Goal: Information Seeking & Learning: Learn about a topic

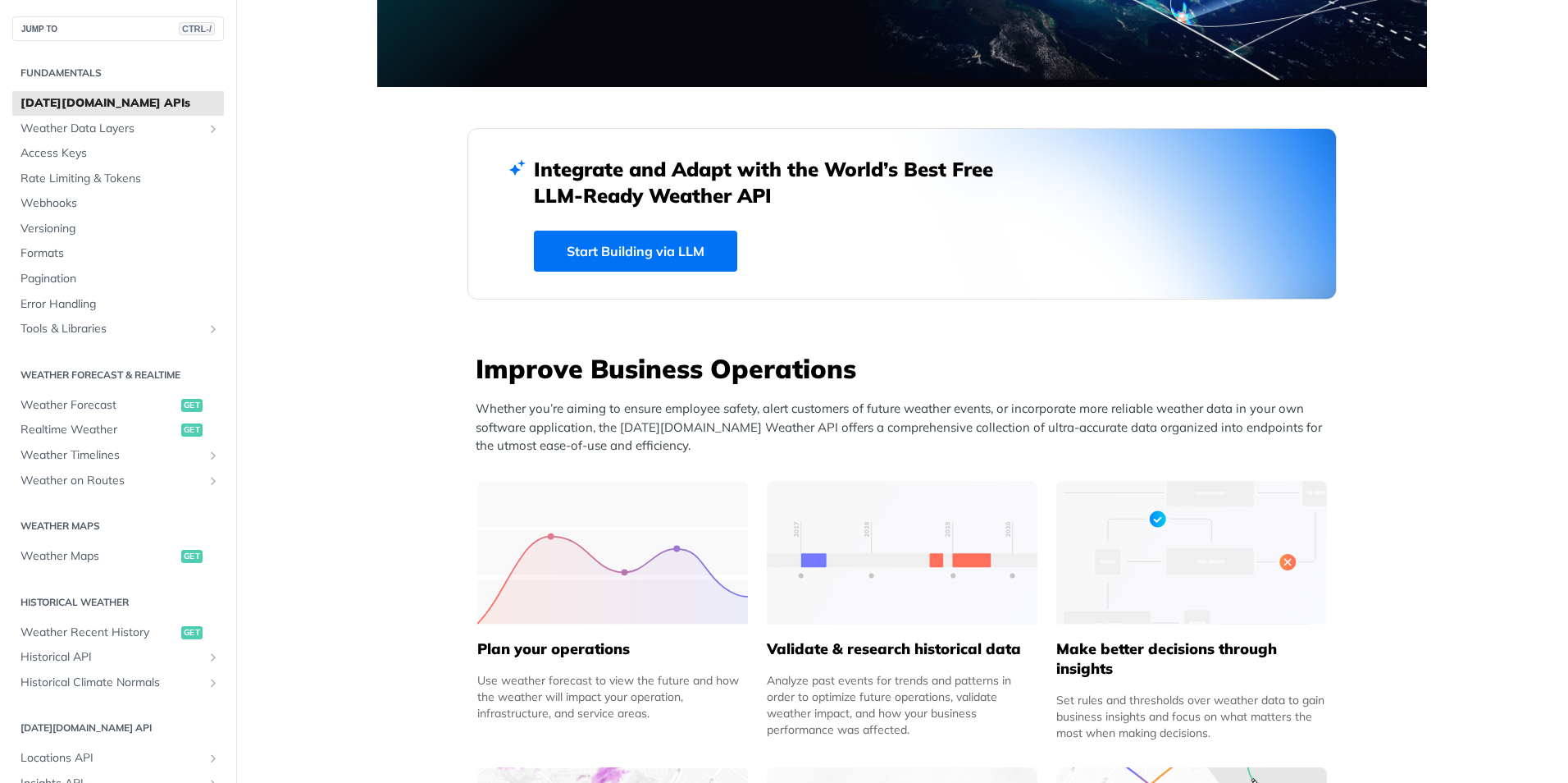
scroll to position [328, 0]
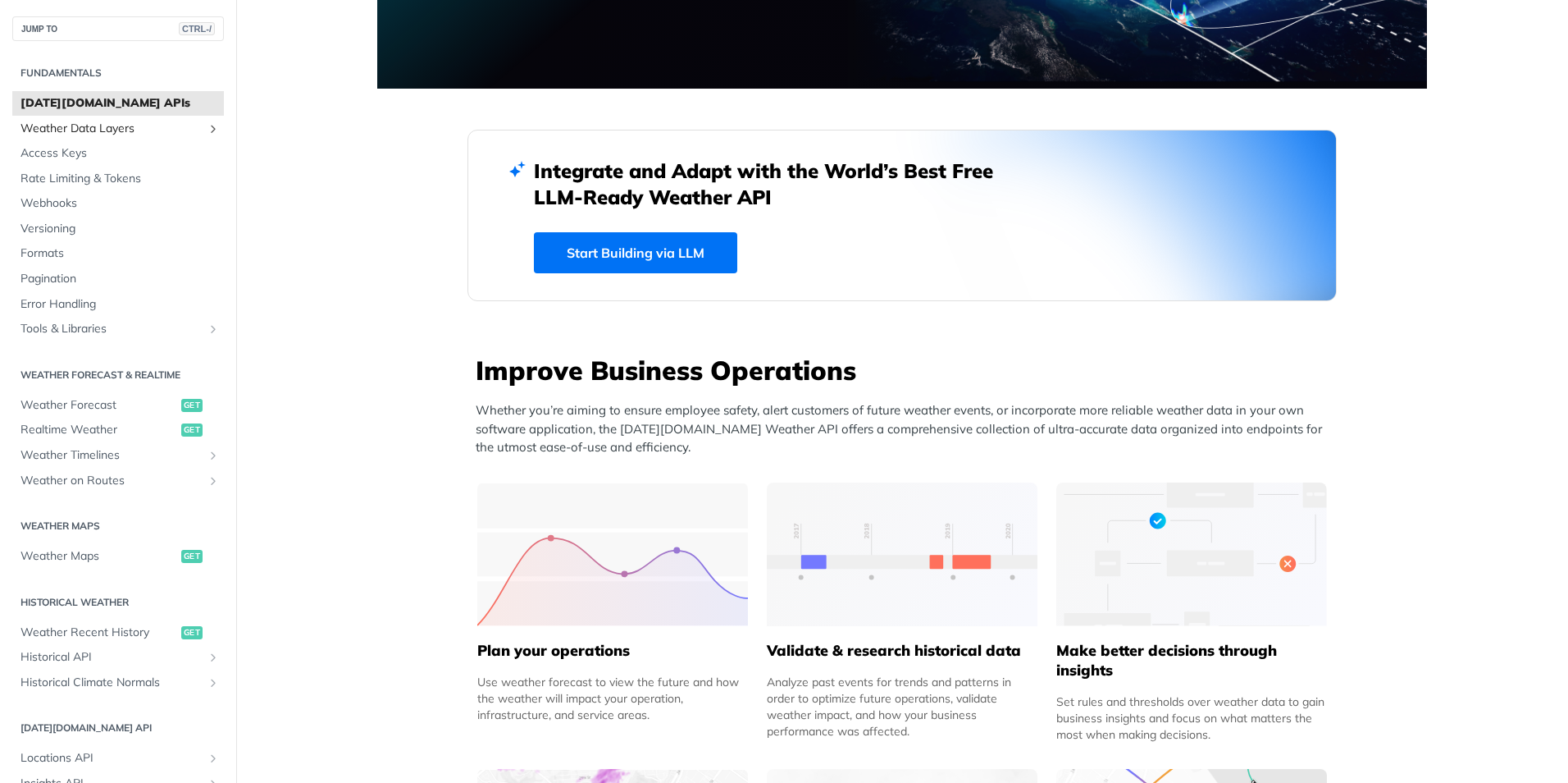
click at [102, 127] on span "Weather Data Layers" at bounding box center [112, 129] width 182 height 16
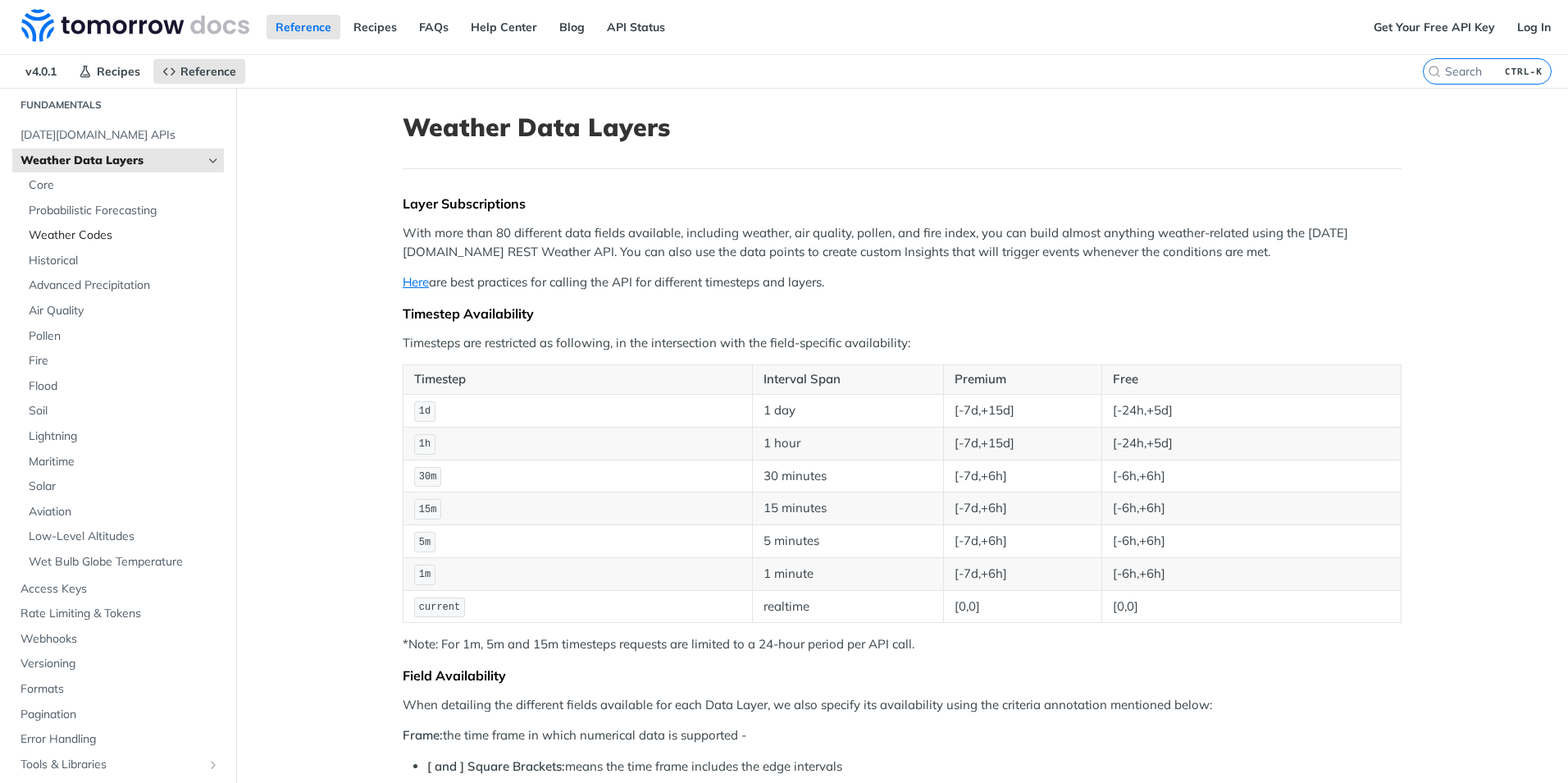
scroll to position [82, 0]
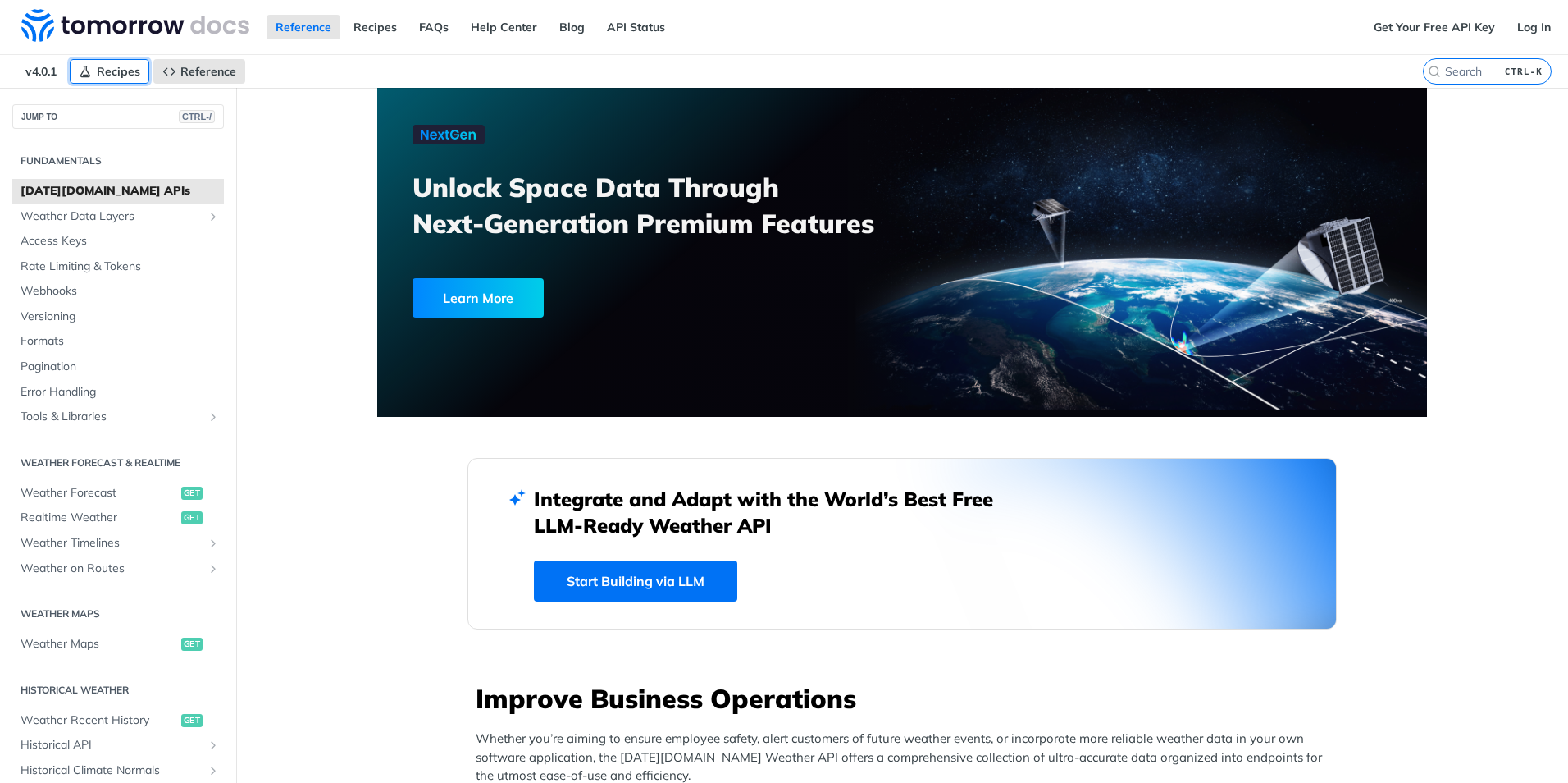
click at [112, 70] on span "Recipes" at bounding box center [118, 72] width 43 height 15
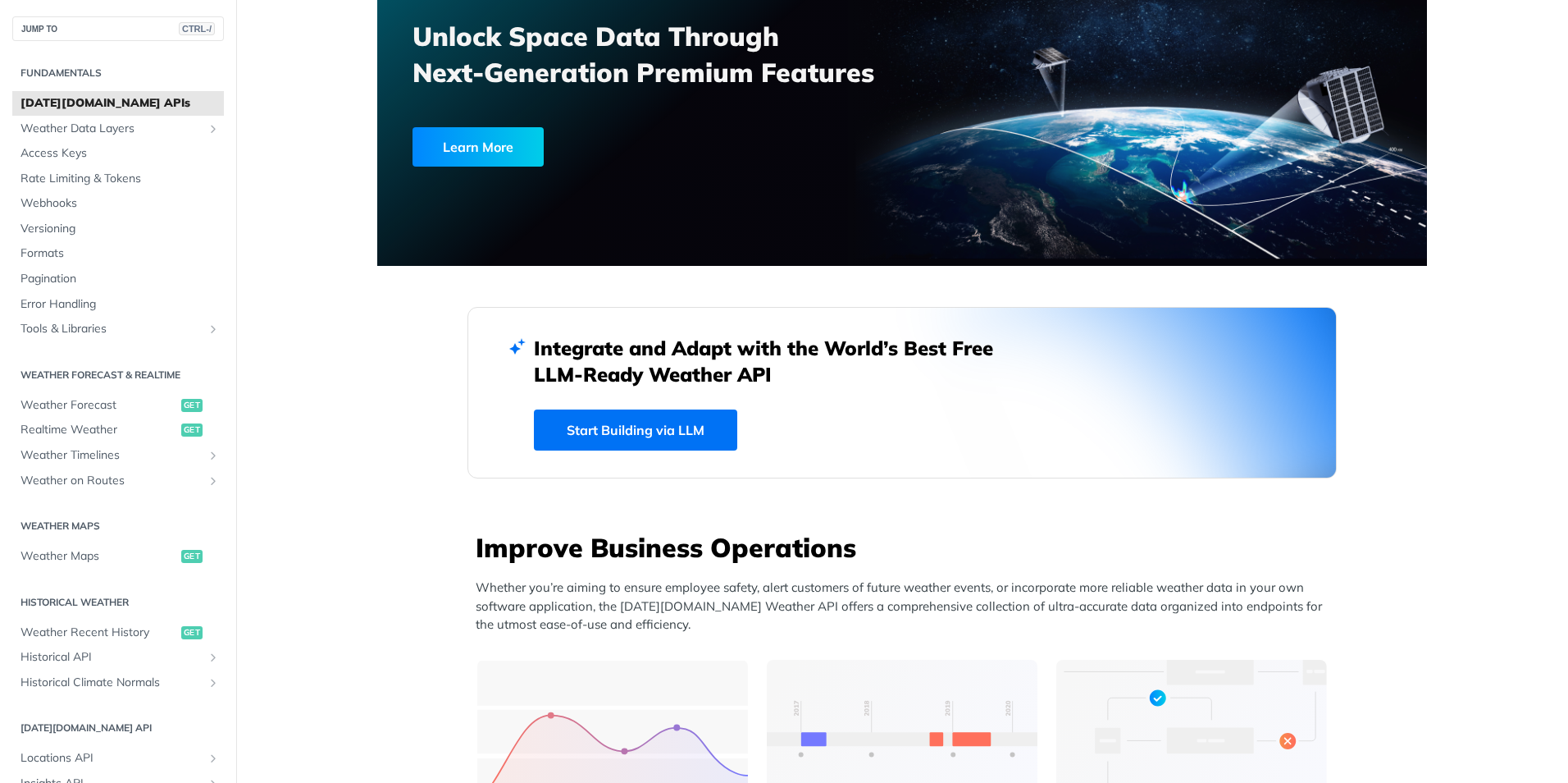
scroll to position [165, 0]
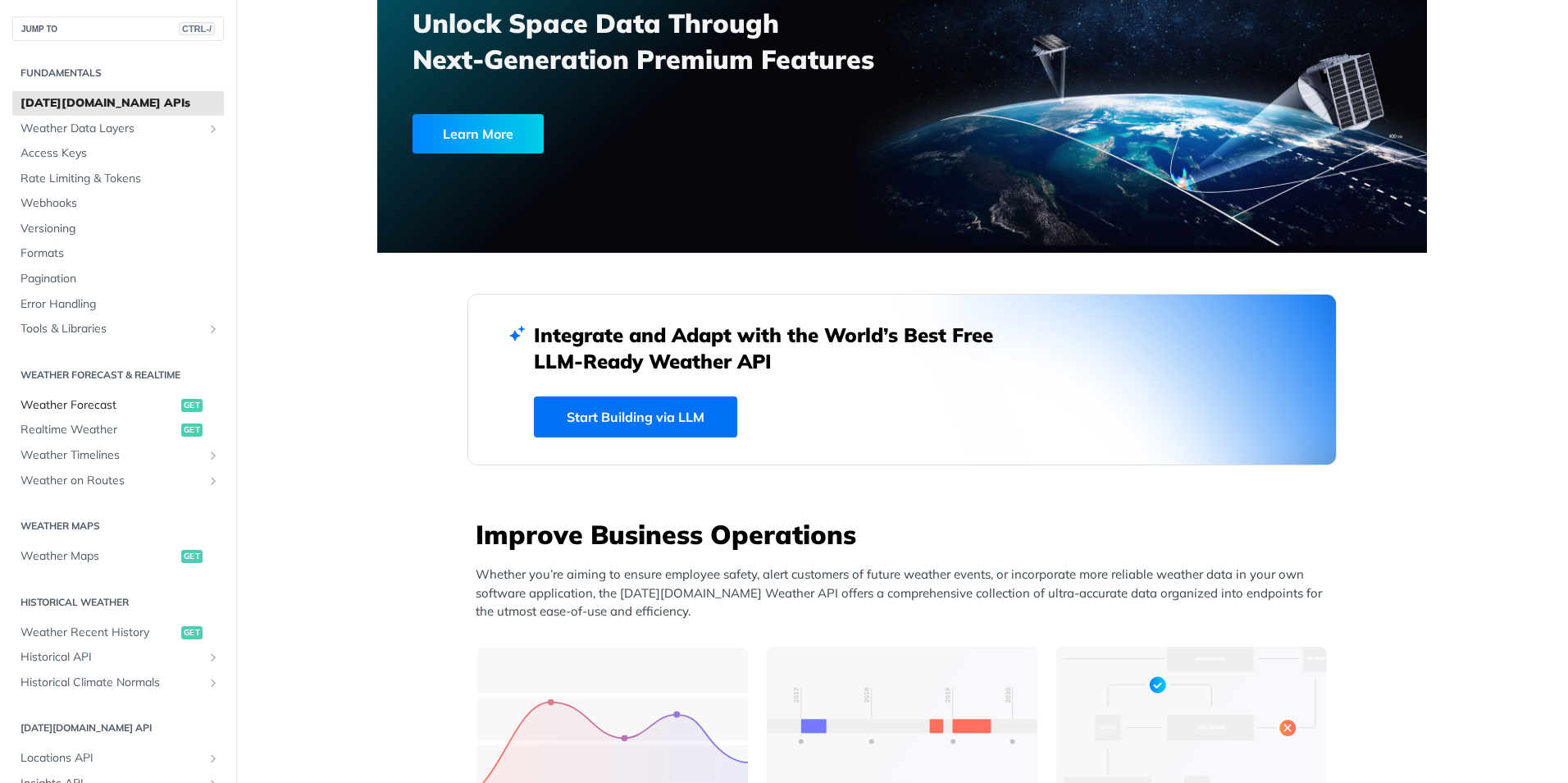
click at [88, 405] on span "Weather Forecast" at bounding box center [99, 405] width 157 height 16
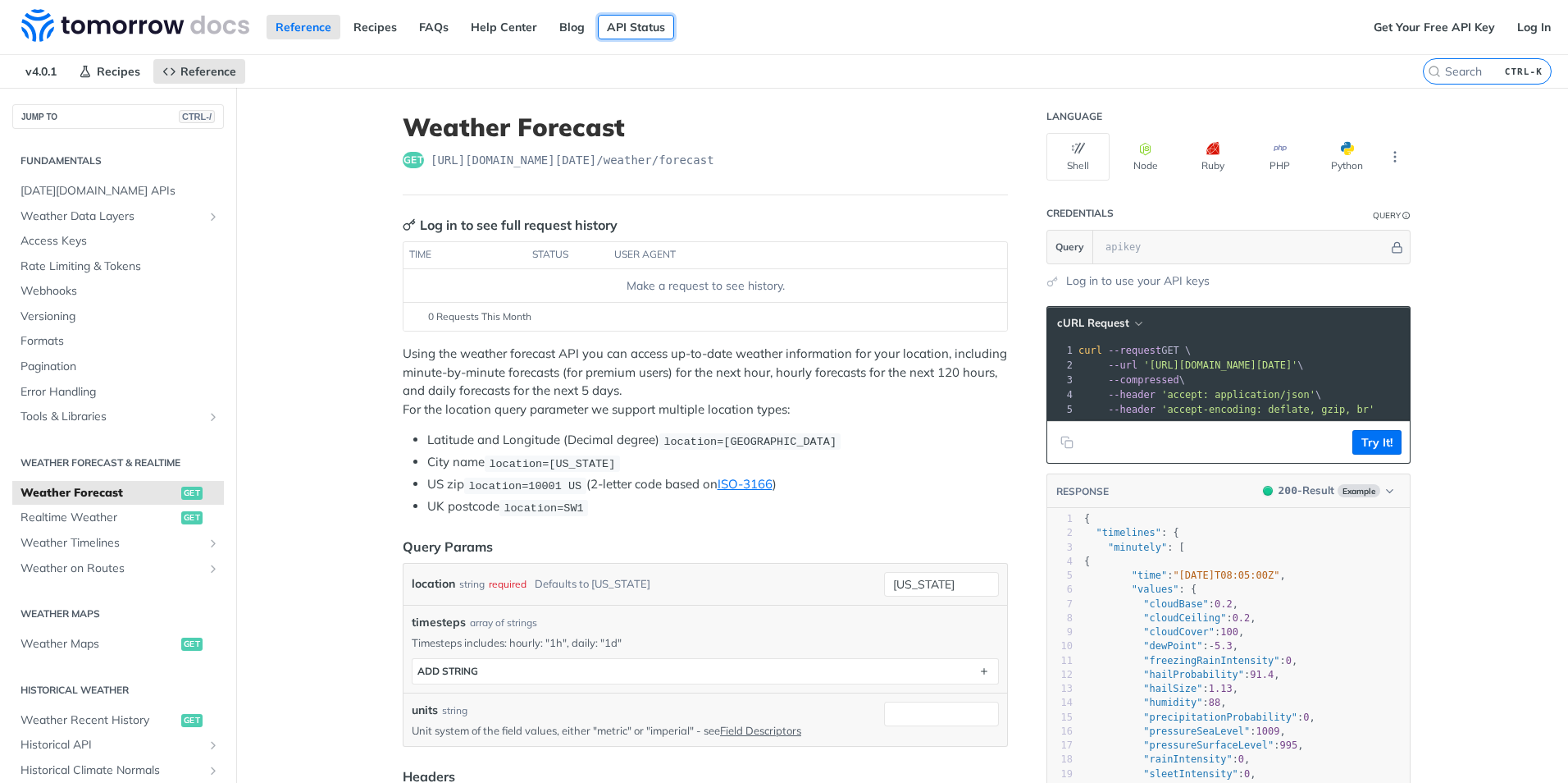
click at [635, 30] on link "API Status" at bounding box center [635, 27] width 77 height 25
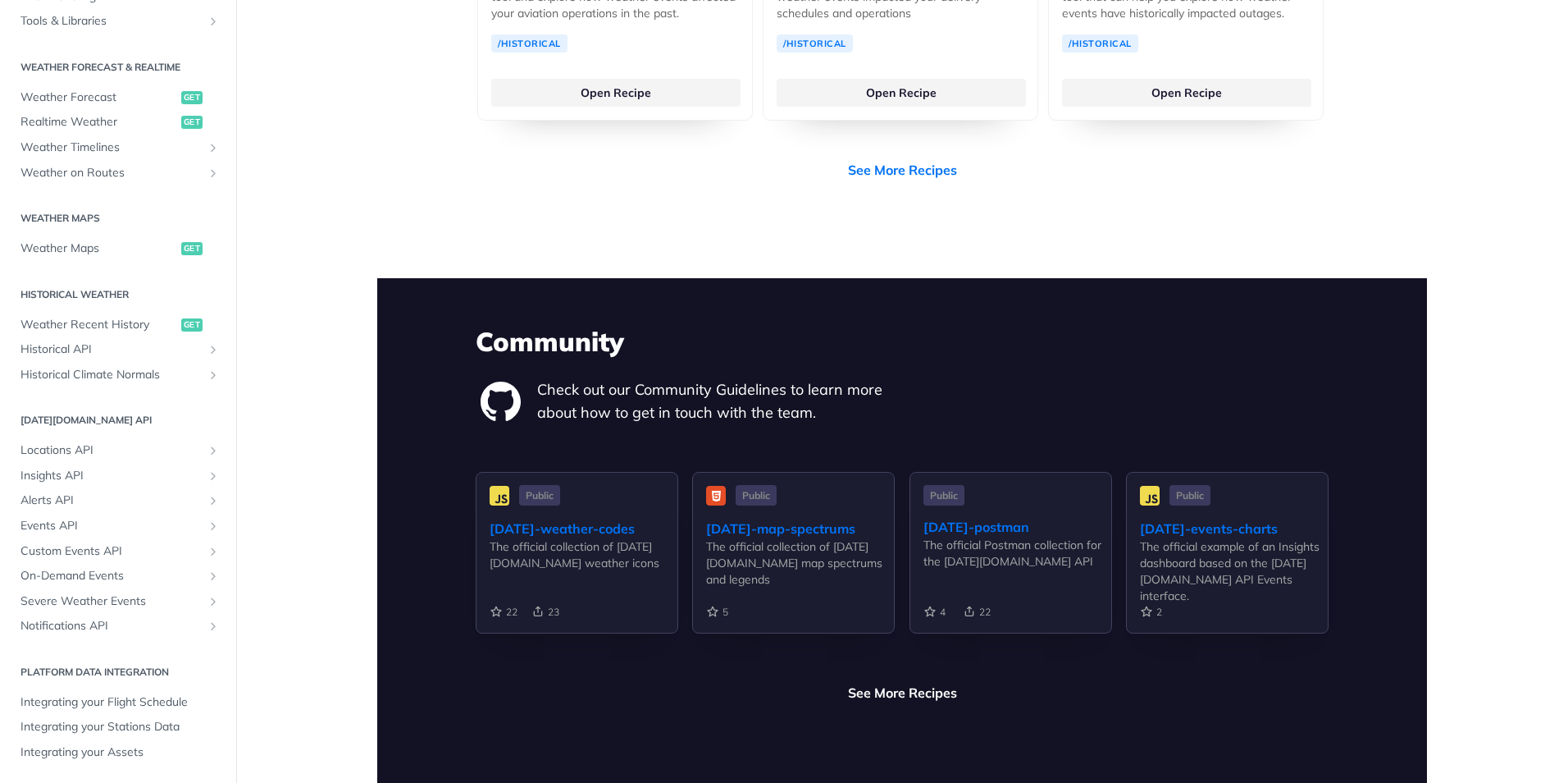
scroll to position [3692, 0]
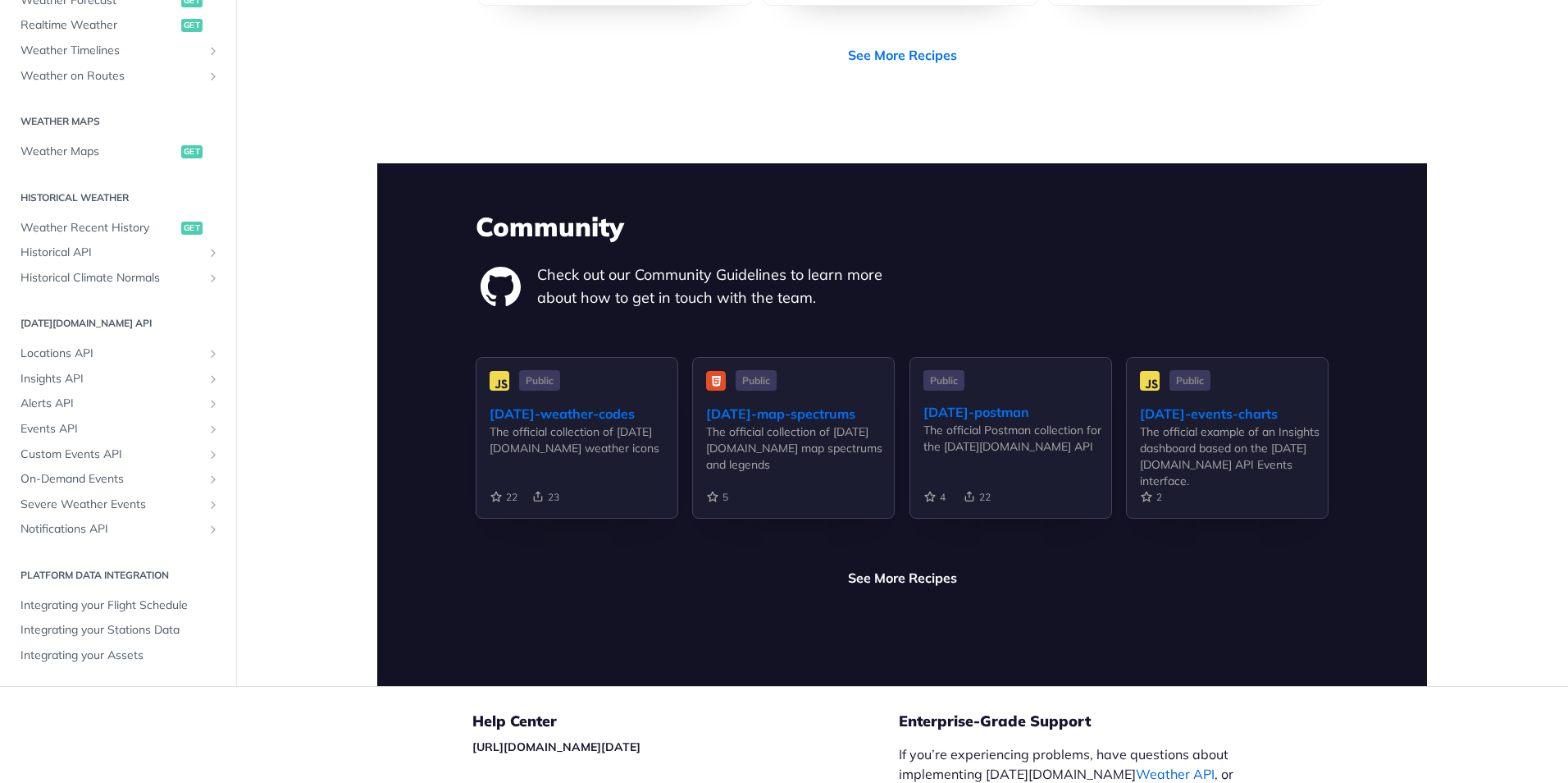
click at [1136, 765] on link "Weather API" at bounding box center [1175, 773] width 78 height 16
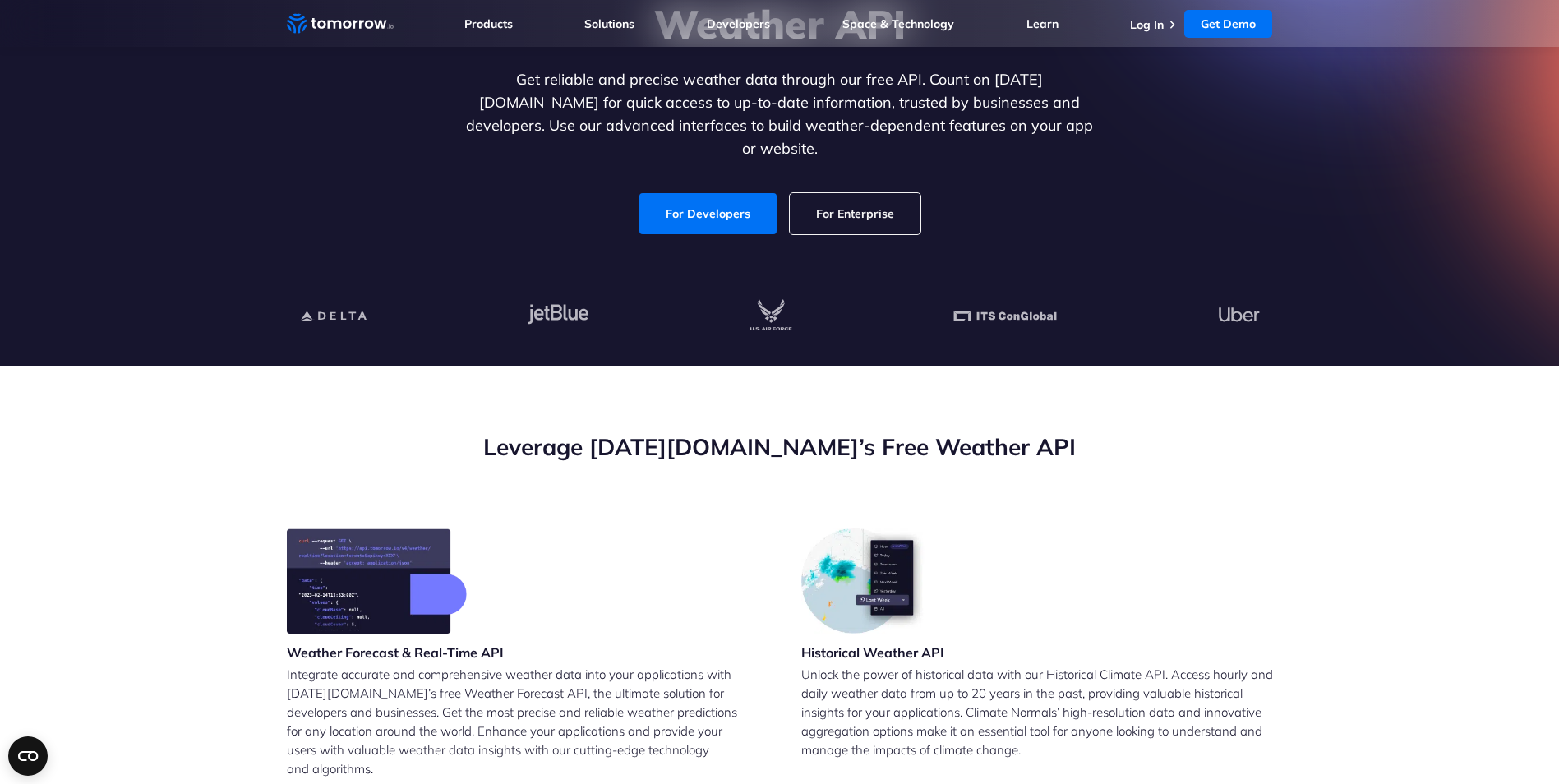
scroll to position [165, 0]
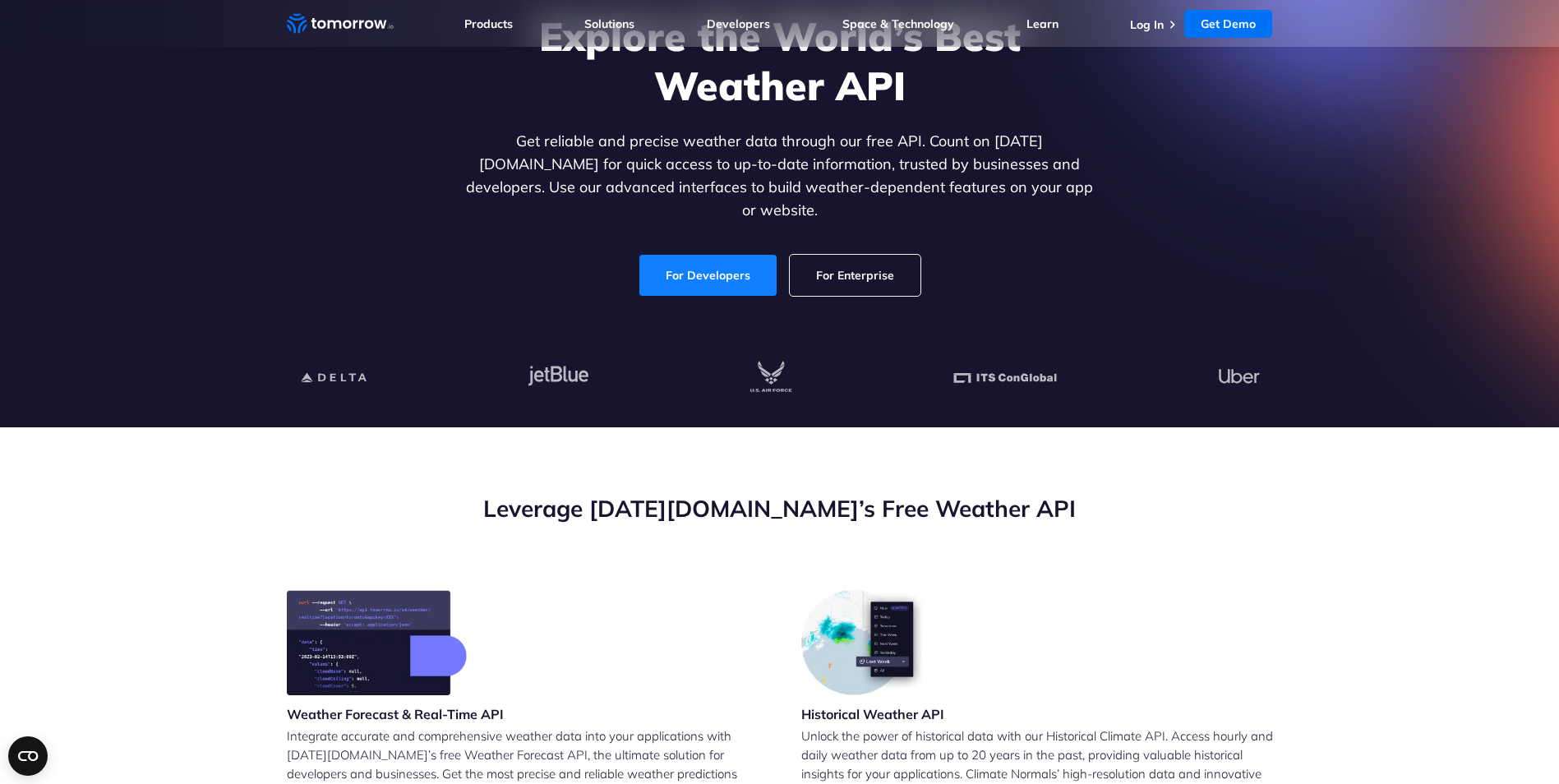
click at [705, 258] on link "For Developers" at bounding box center [708, 275] width 137 height 41
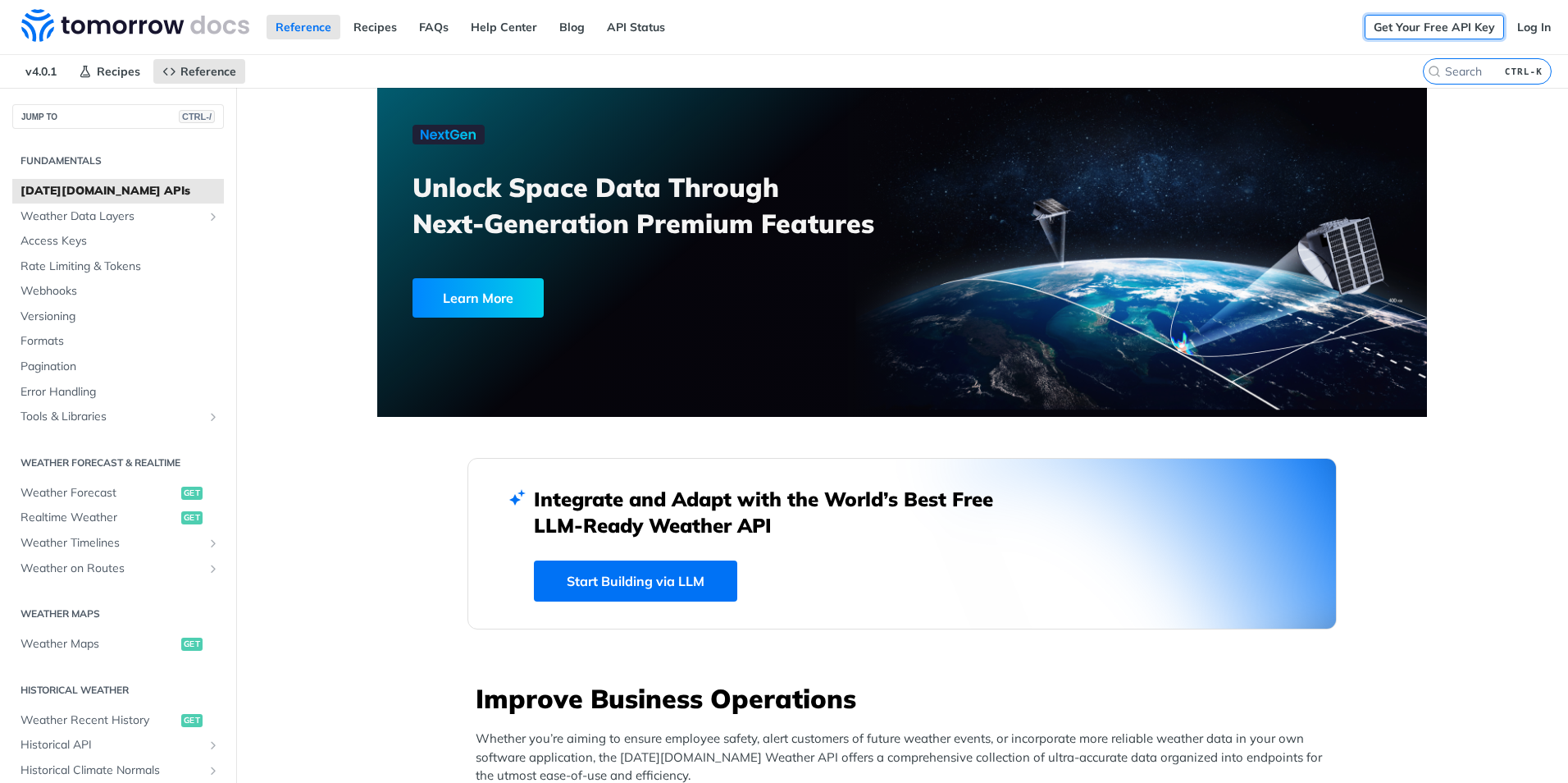
click at [1438, 27] on link "Get Your Free API Key" at bounding box center [1434, 27] width 139 height 25
click at [418, 26] on link "FAQs" at bounding box center [434, 27] width 47 height 25
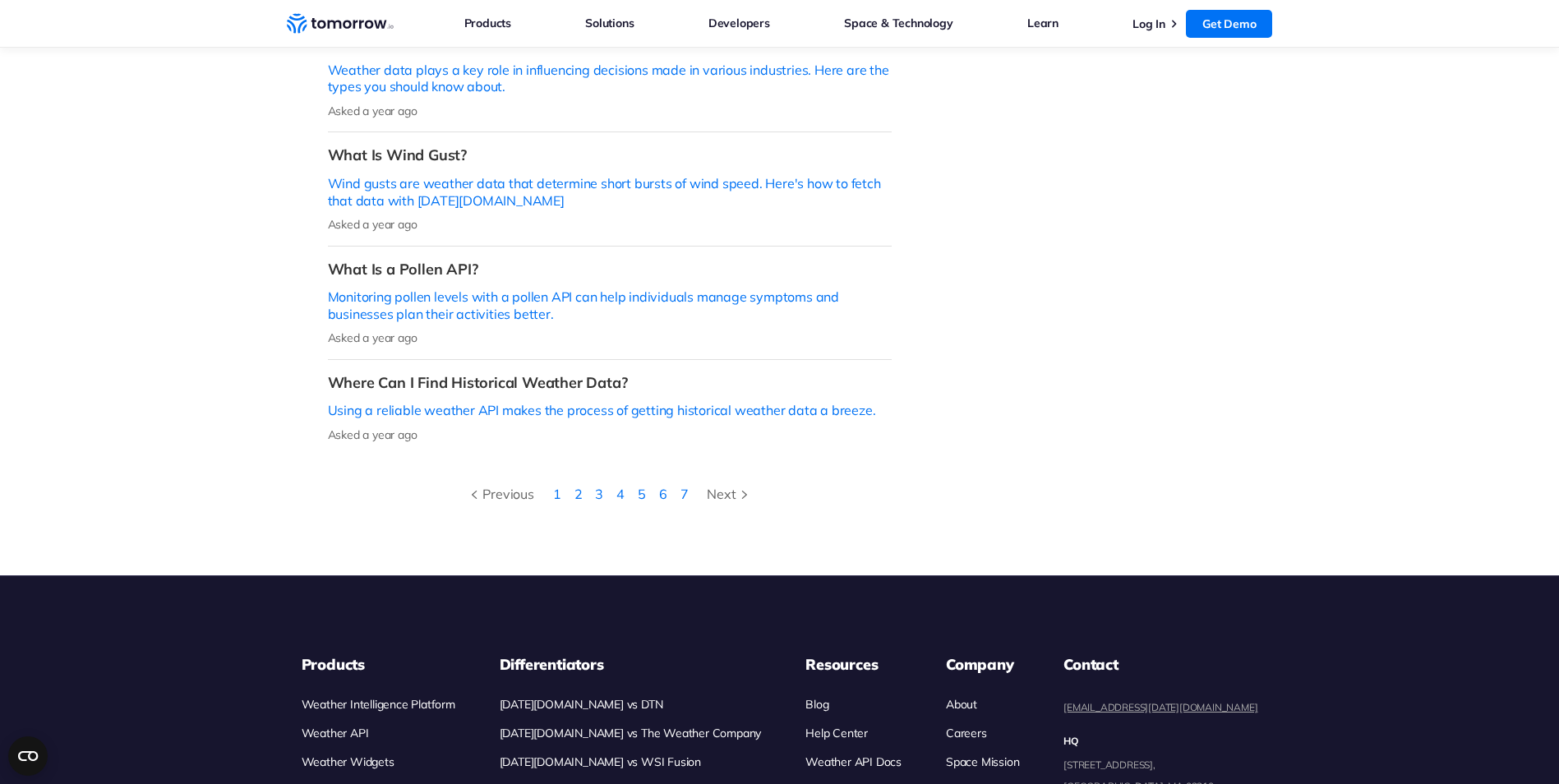
scroll to position [657, 0]
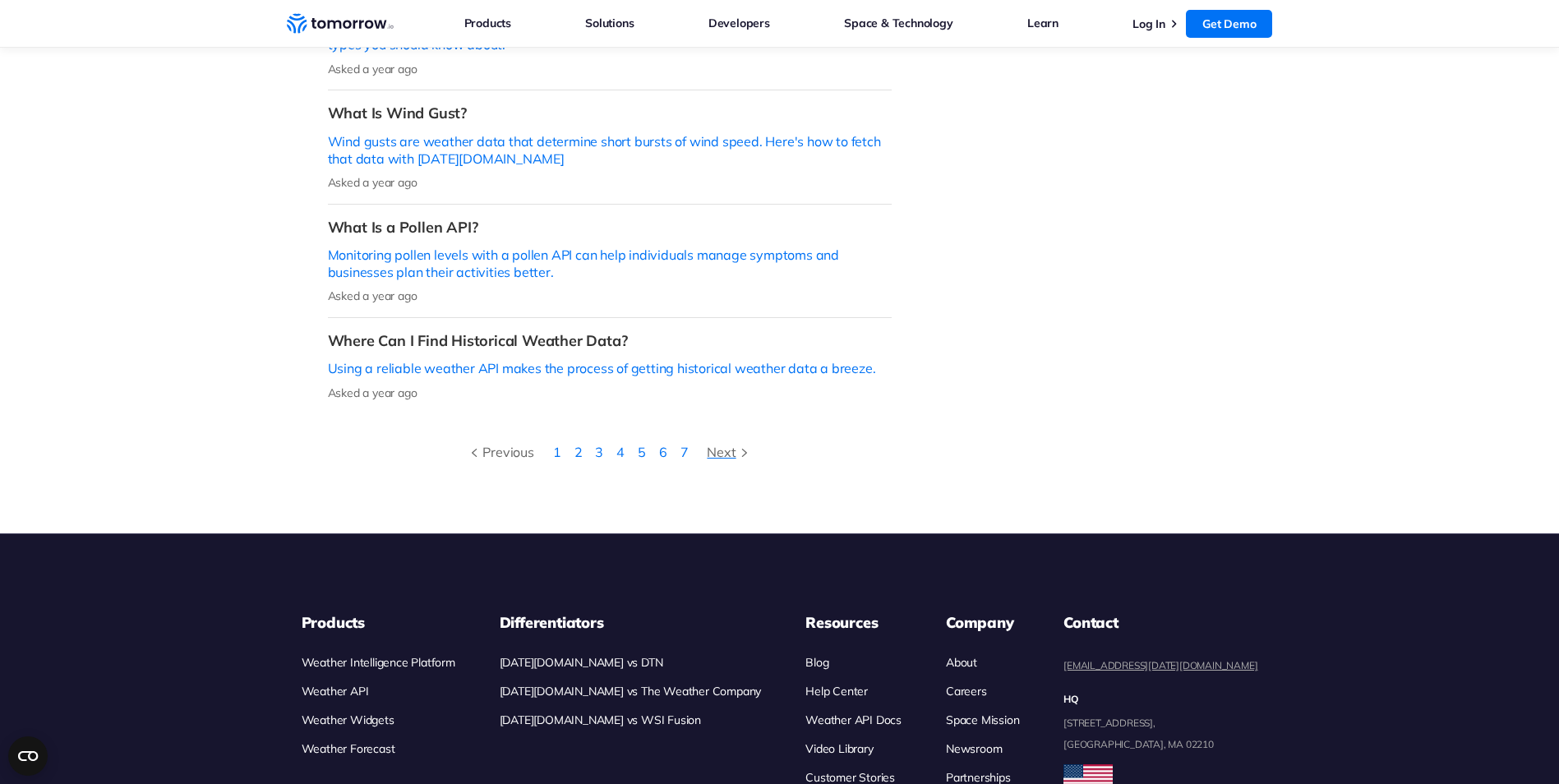
click at [721, 441] on div "Next" at bounding box center [729, 452] width 45 height 22
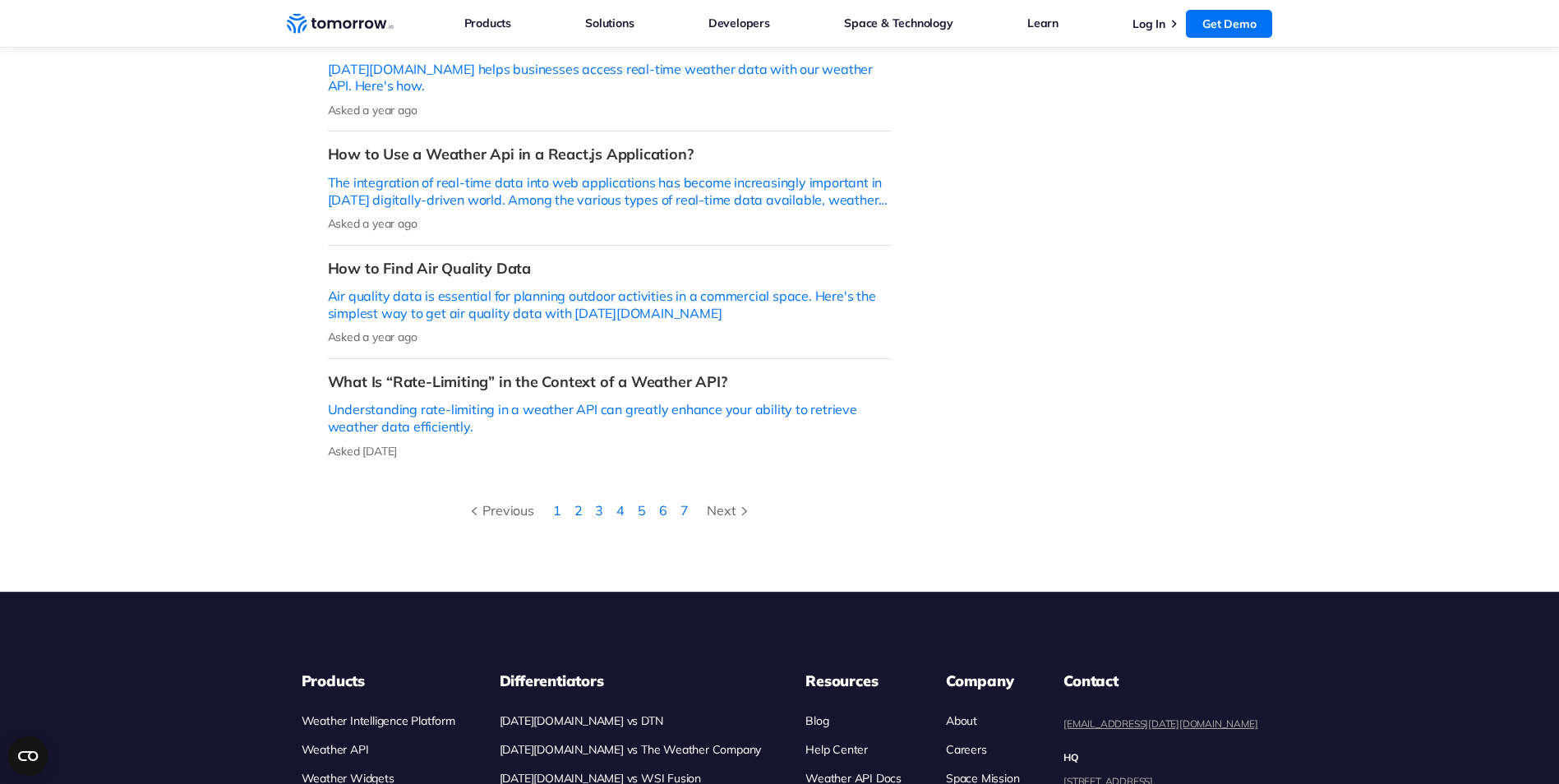
scroll to position [575, 0]
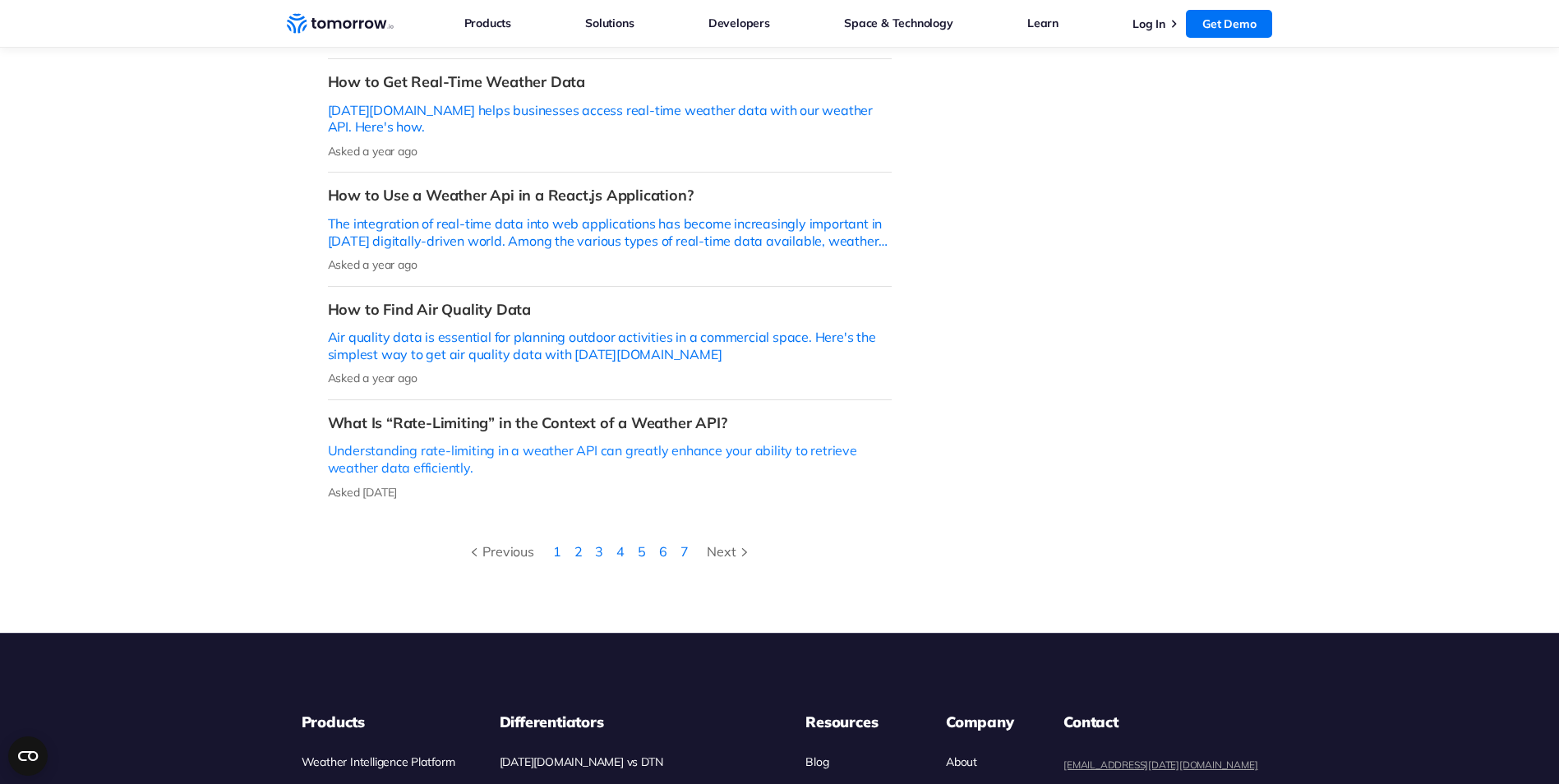
click at [387, 442] on p "Understanding rate-limiting in a weather API can greatly enhance your ability t…" at bounding box center [609, 459] width 564 height 34
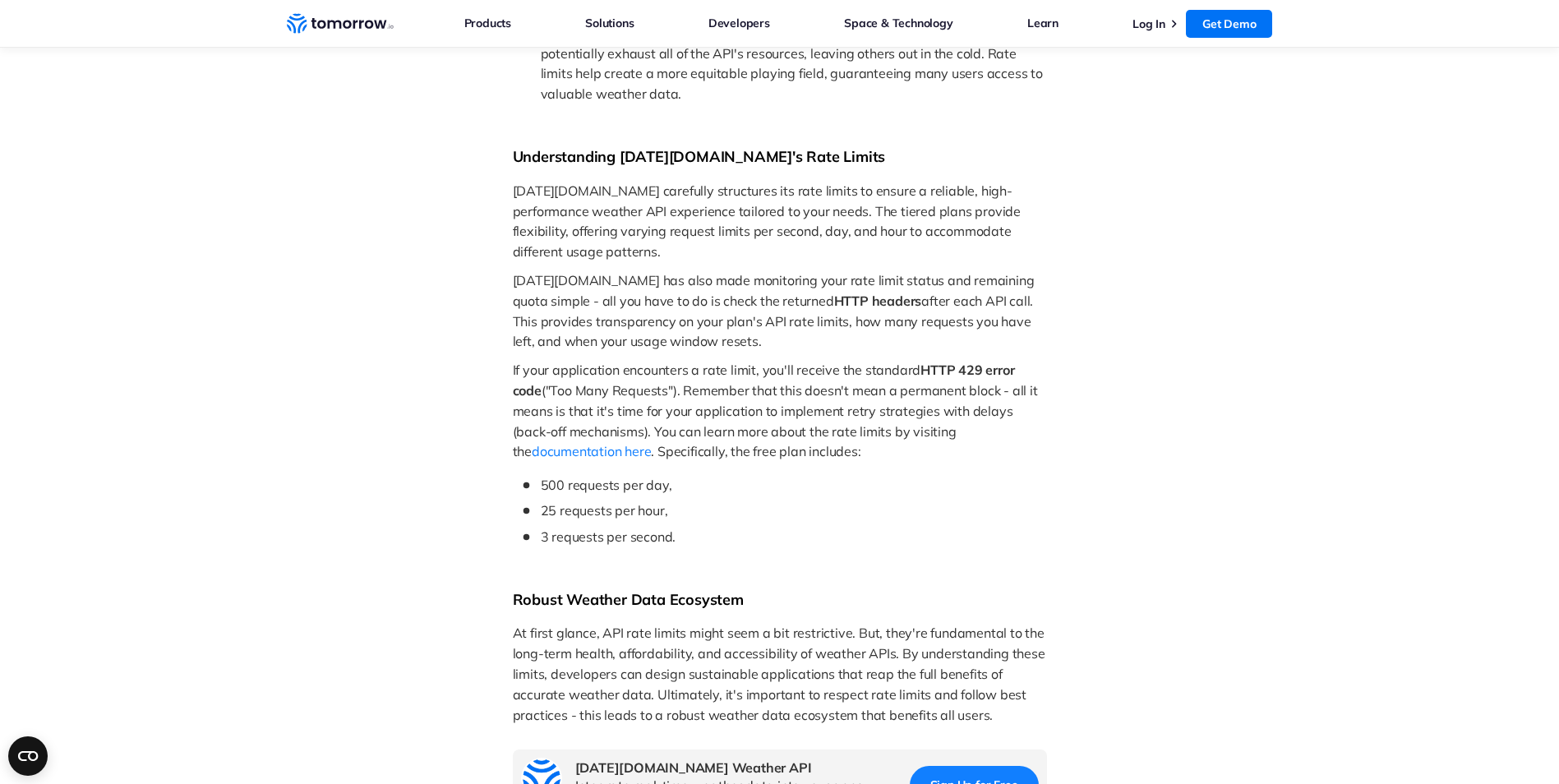
scroll to position [1314, 0]
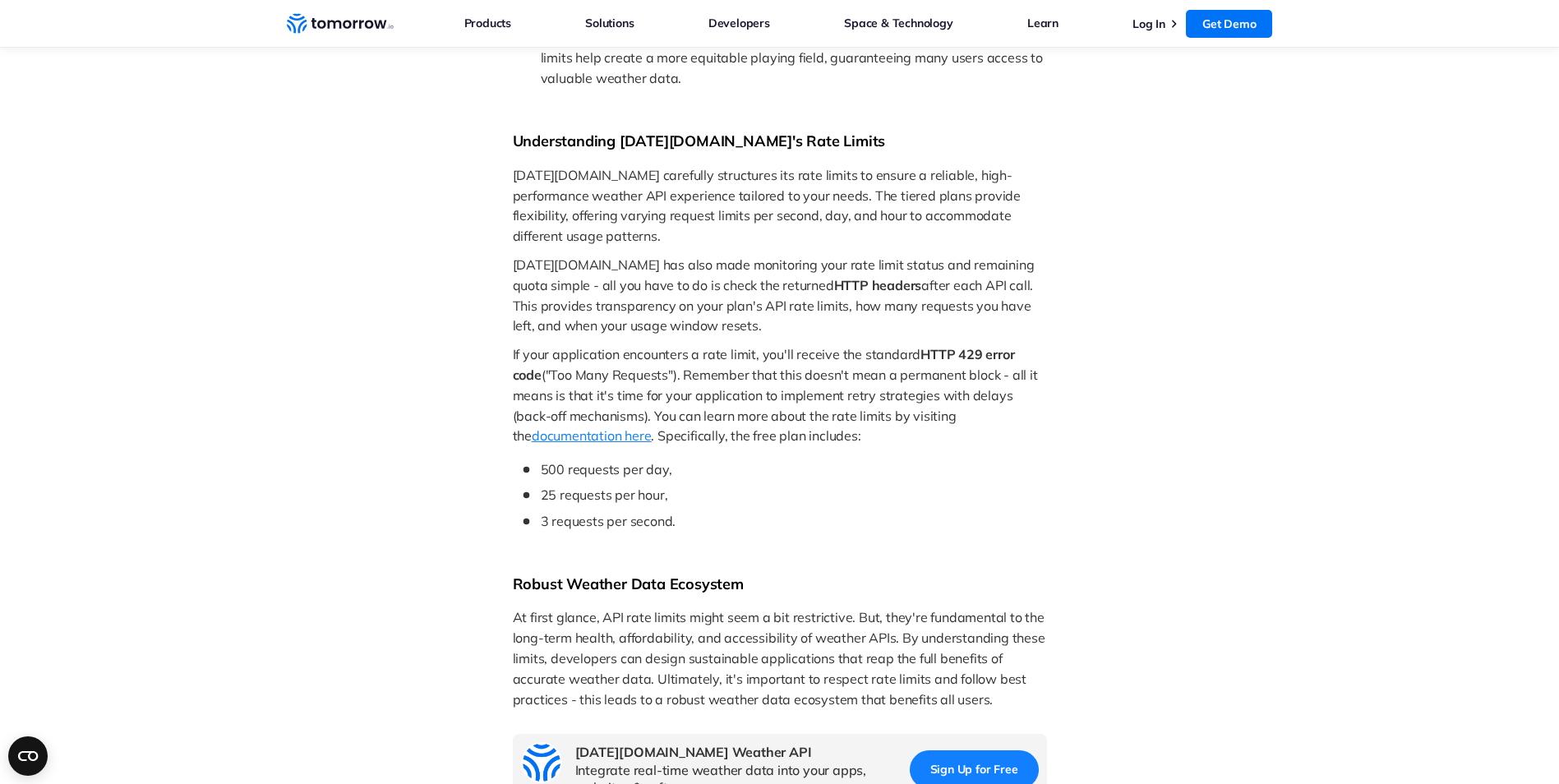
click at [651, 427] on span "documentation here" at bounding box center [591, 435] width 119 height 16
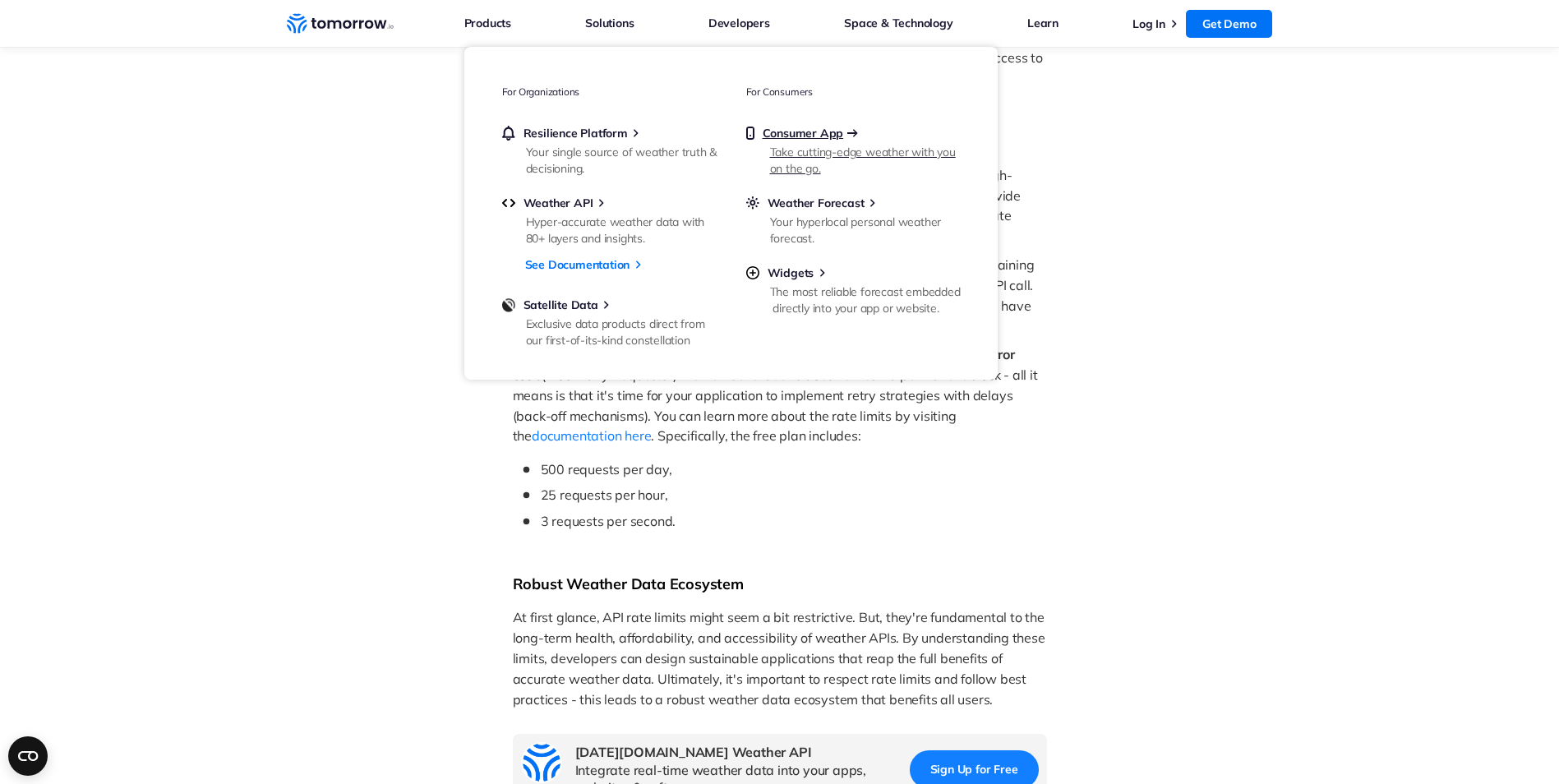
click at [782, 138] on span "Consumer App" at bounding box center [803, 134] width 81 height 15
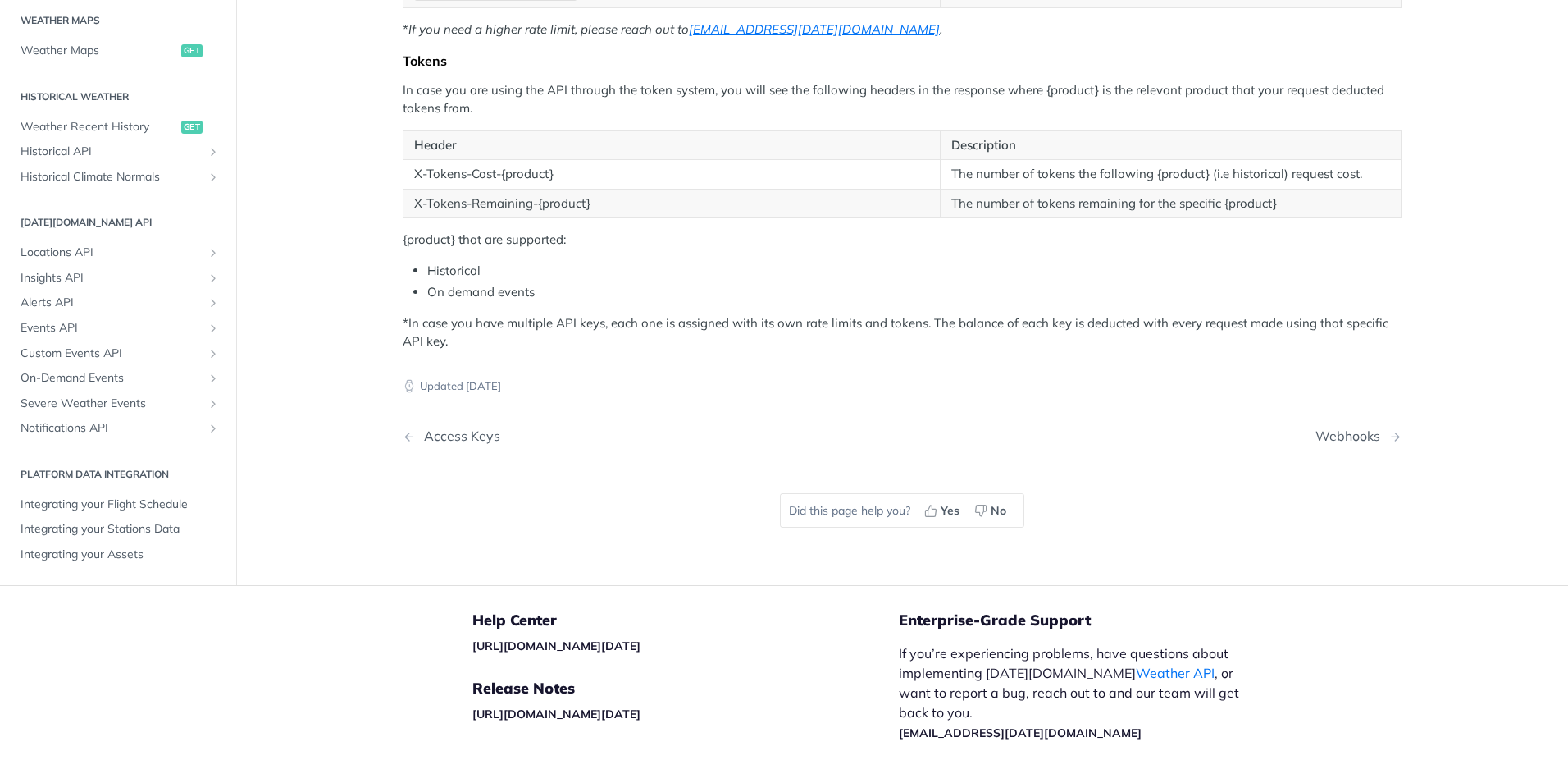
scroll to position [493, 0]
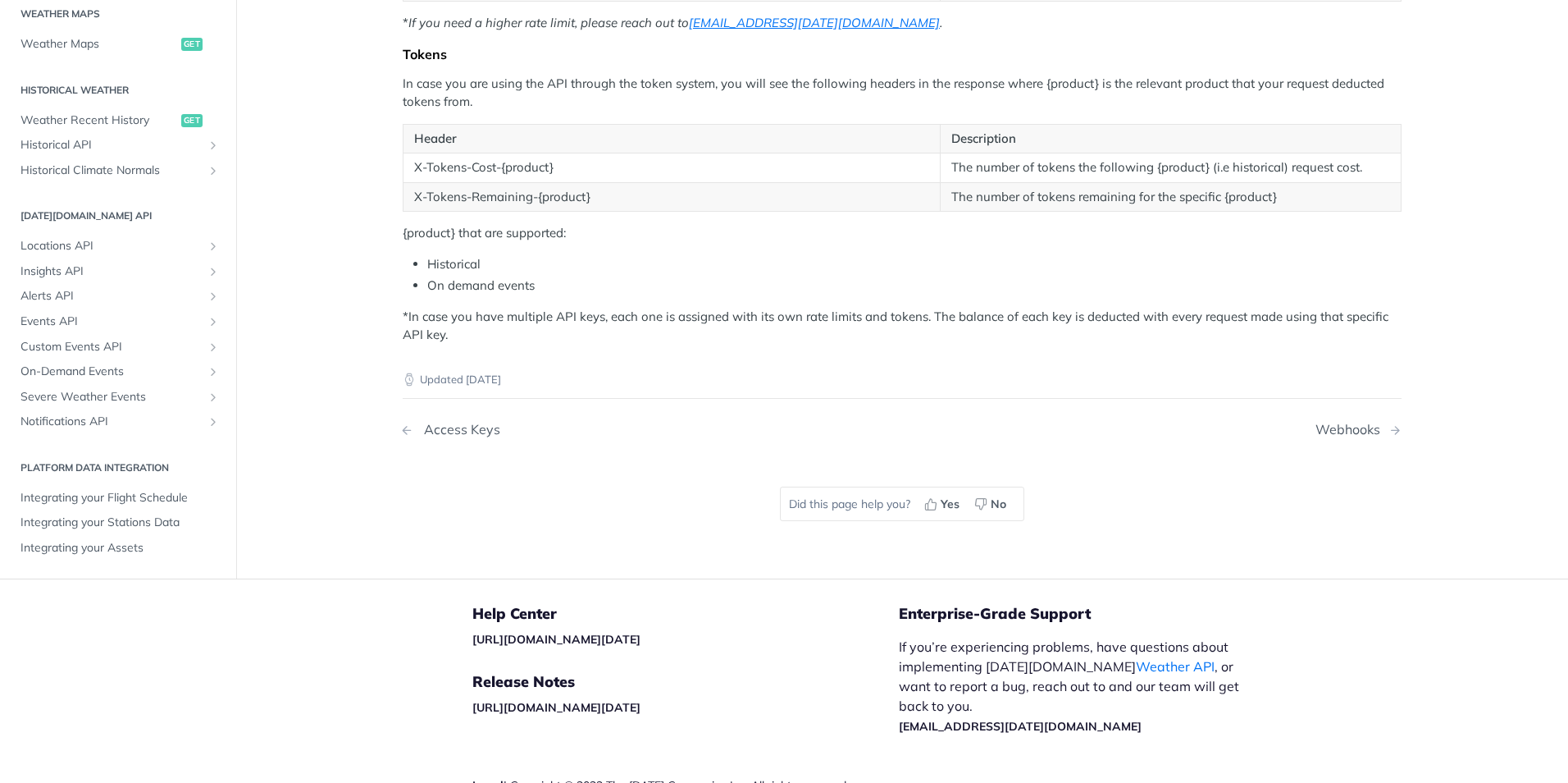
click at [443, 434] on div "Access Keys" at bounding box center [457, 429] width 84 height 15
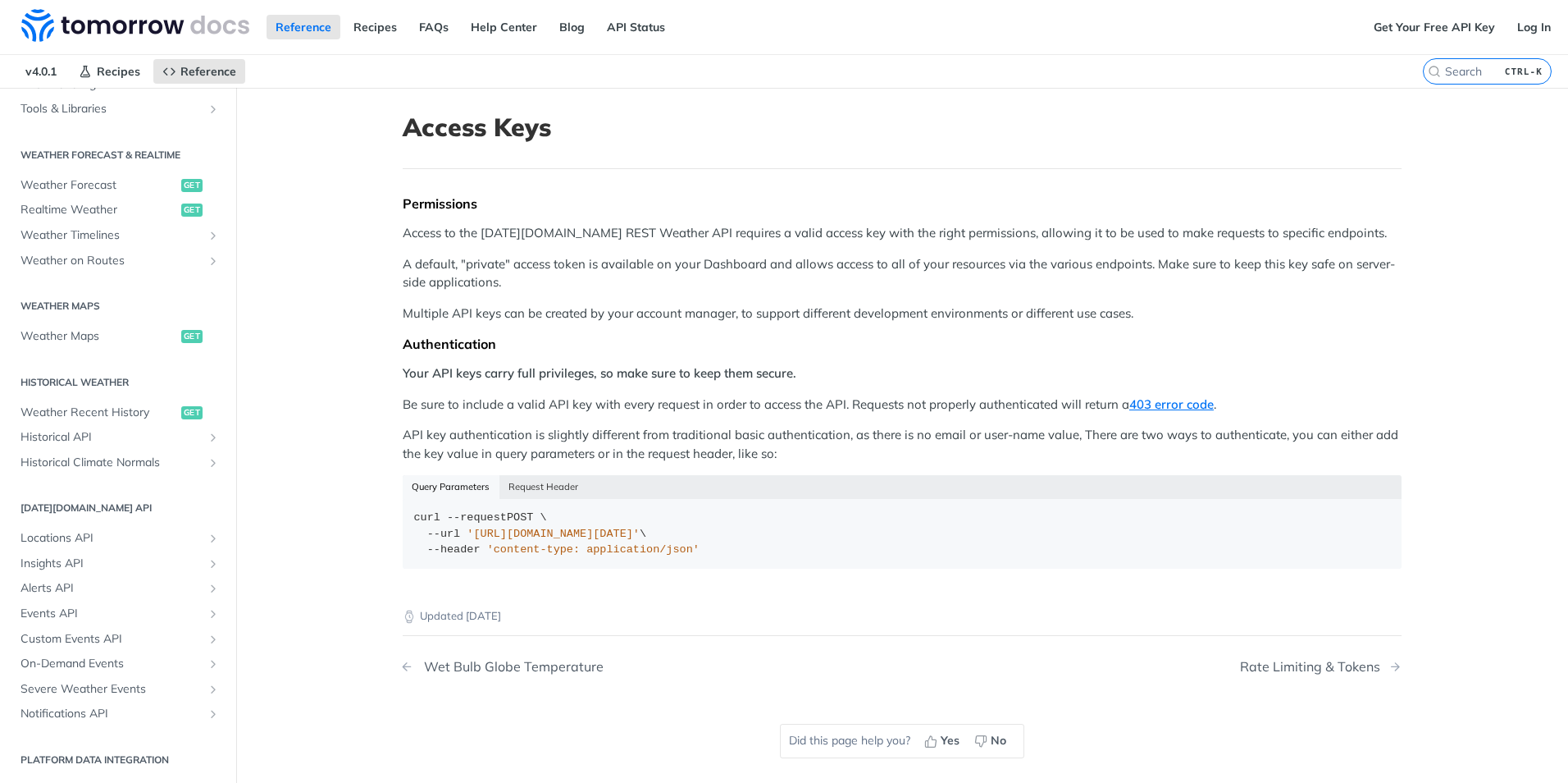
click at [474, 665] on div "Wet Bulb Globe Temperature" at bounding box center [509, 667] width 188 height 15
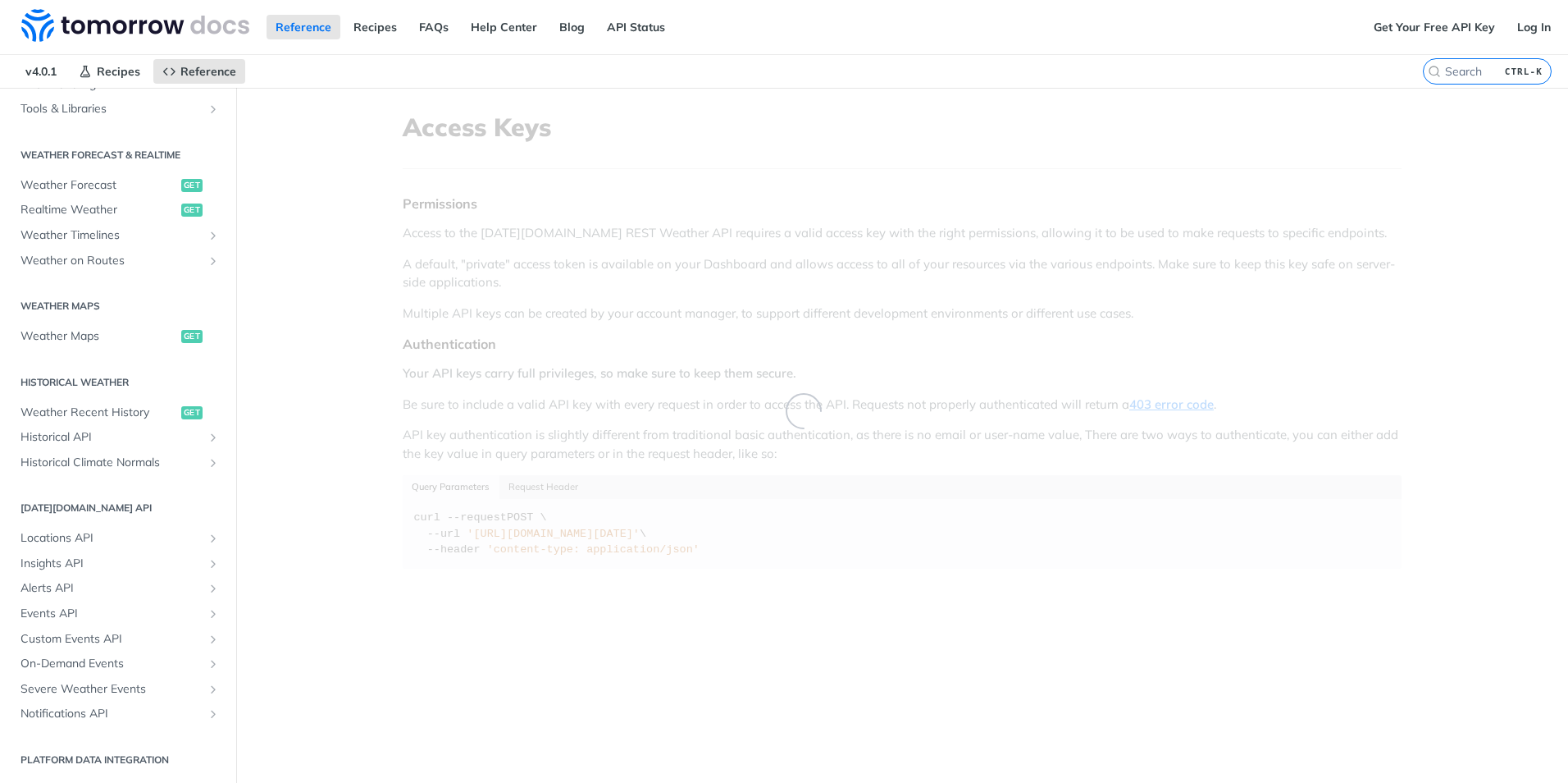
scroll to position [710, 0]
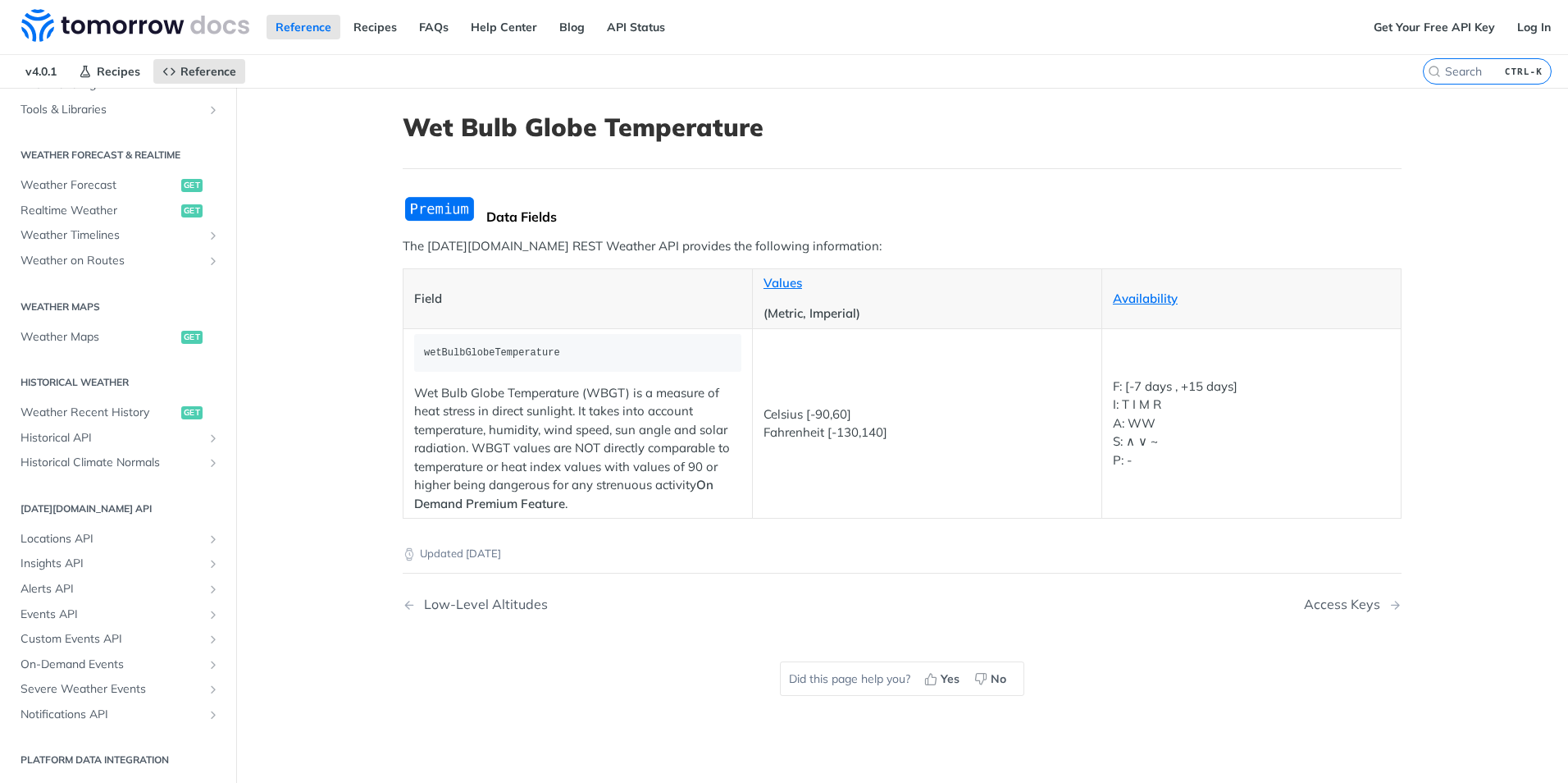
click at [438, 210] on img "Expand image" at bounding box center [439, 208] width 74 height 27
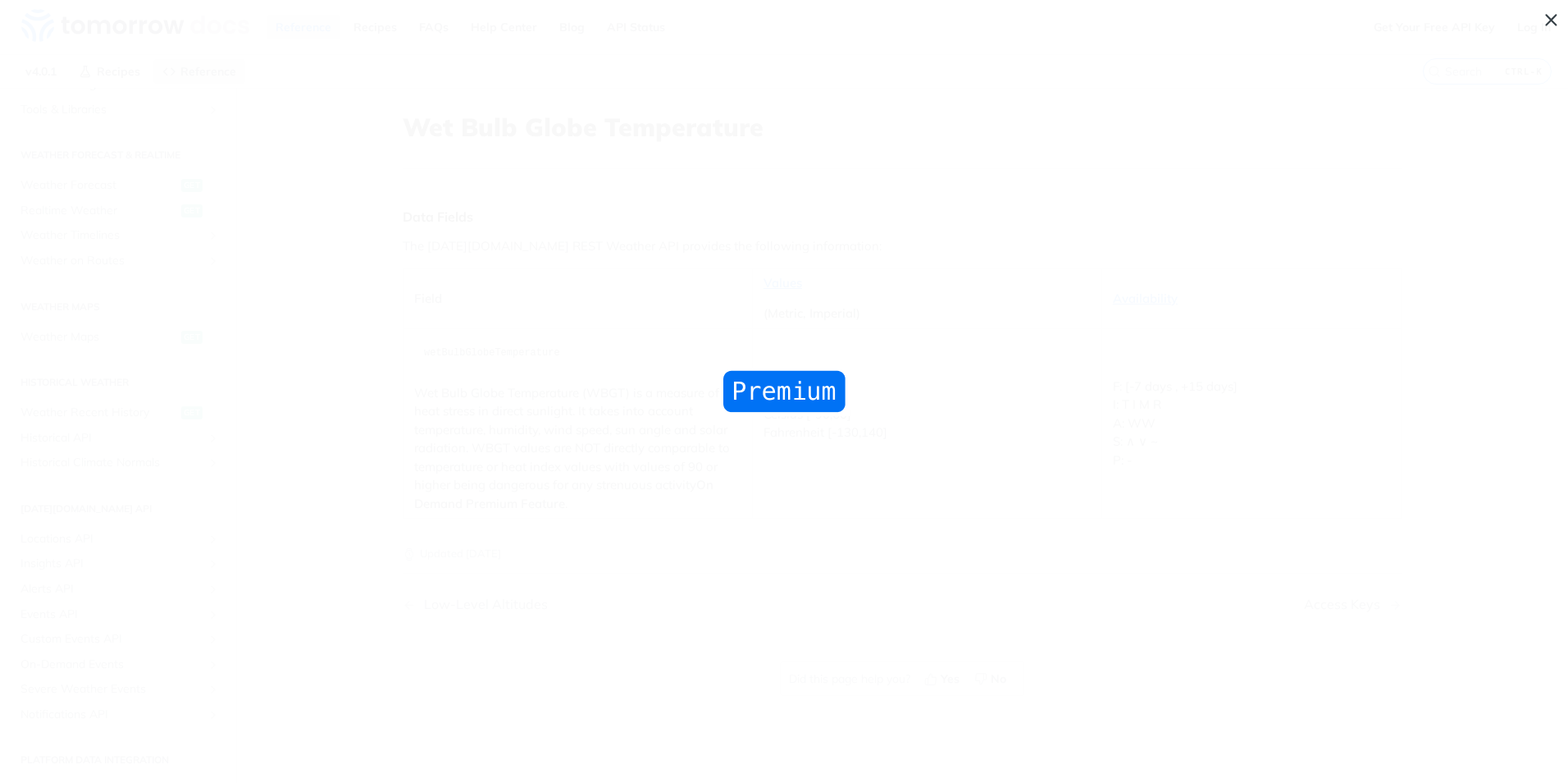
scroll to position [307, 0]
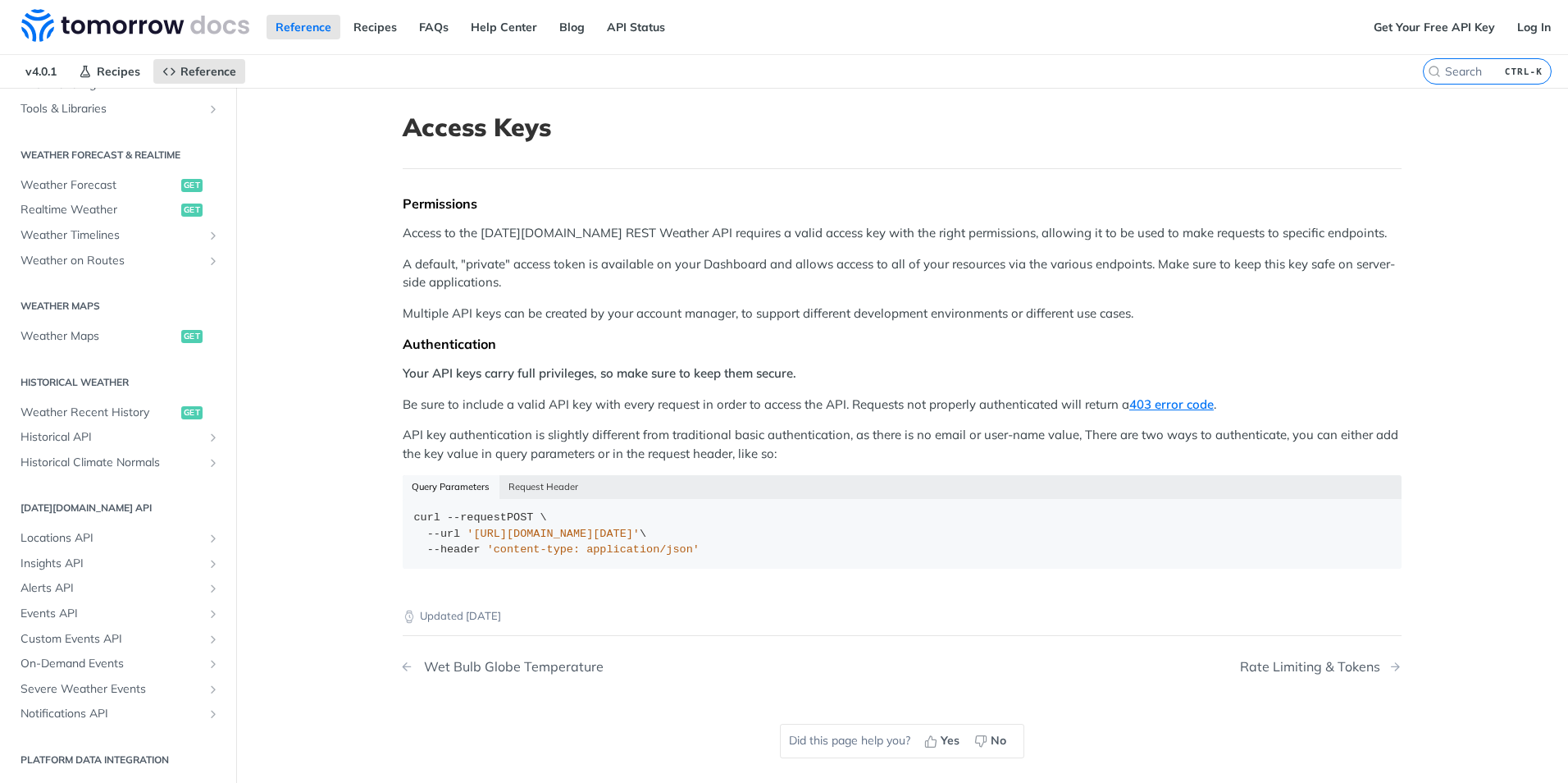
click at [489, 667] on div "Wet Bulb Globe Temperature" at bounding box center [509, 667] width 188 height 15
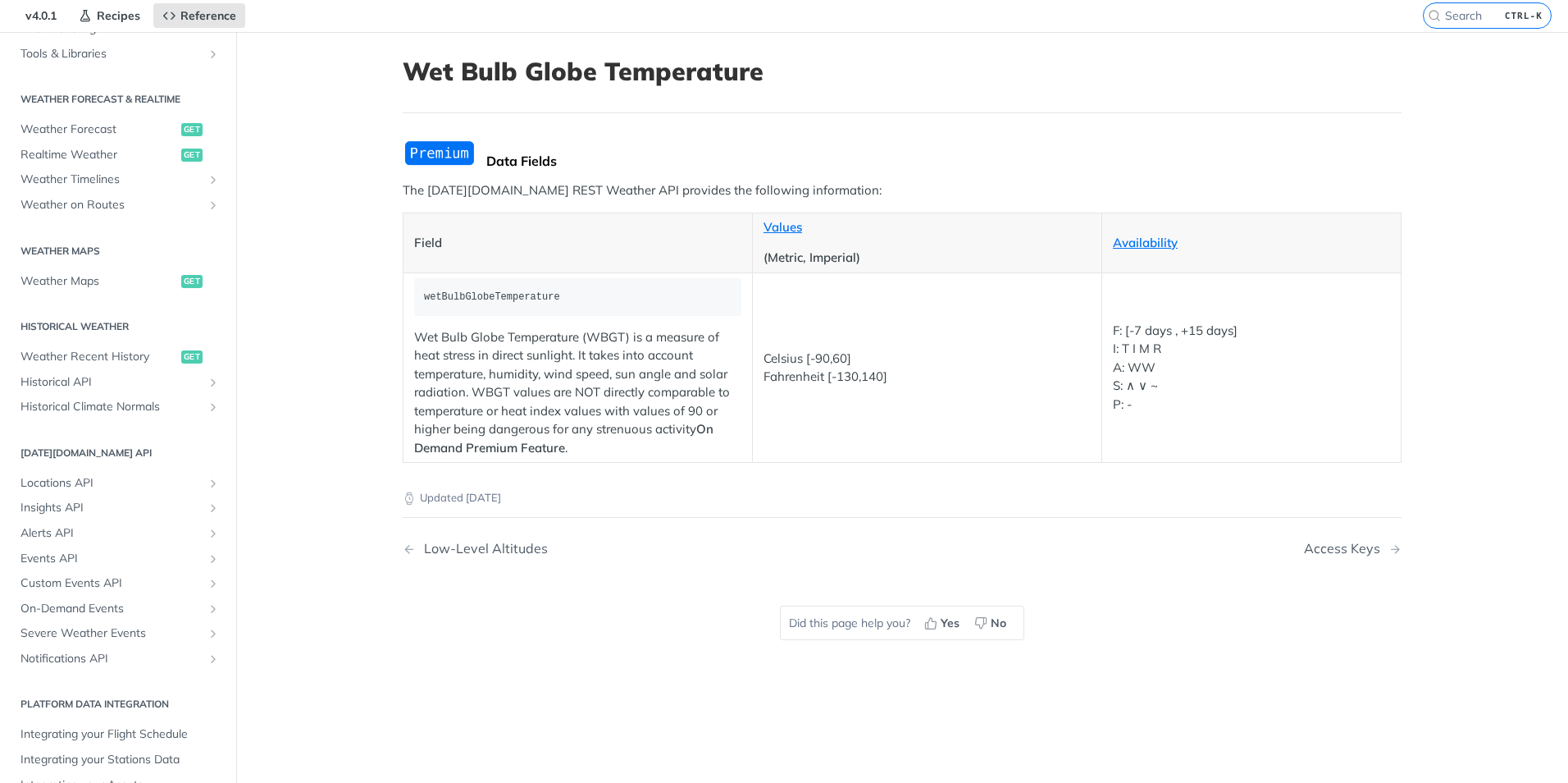
scroll to position [82, 0]
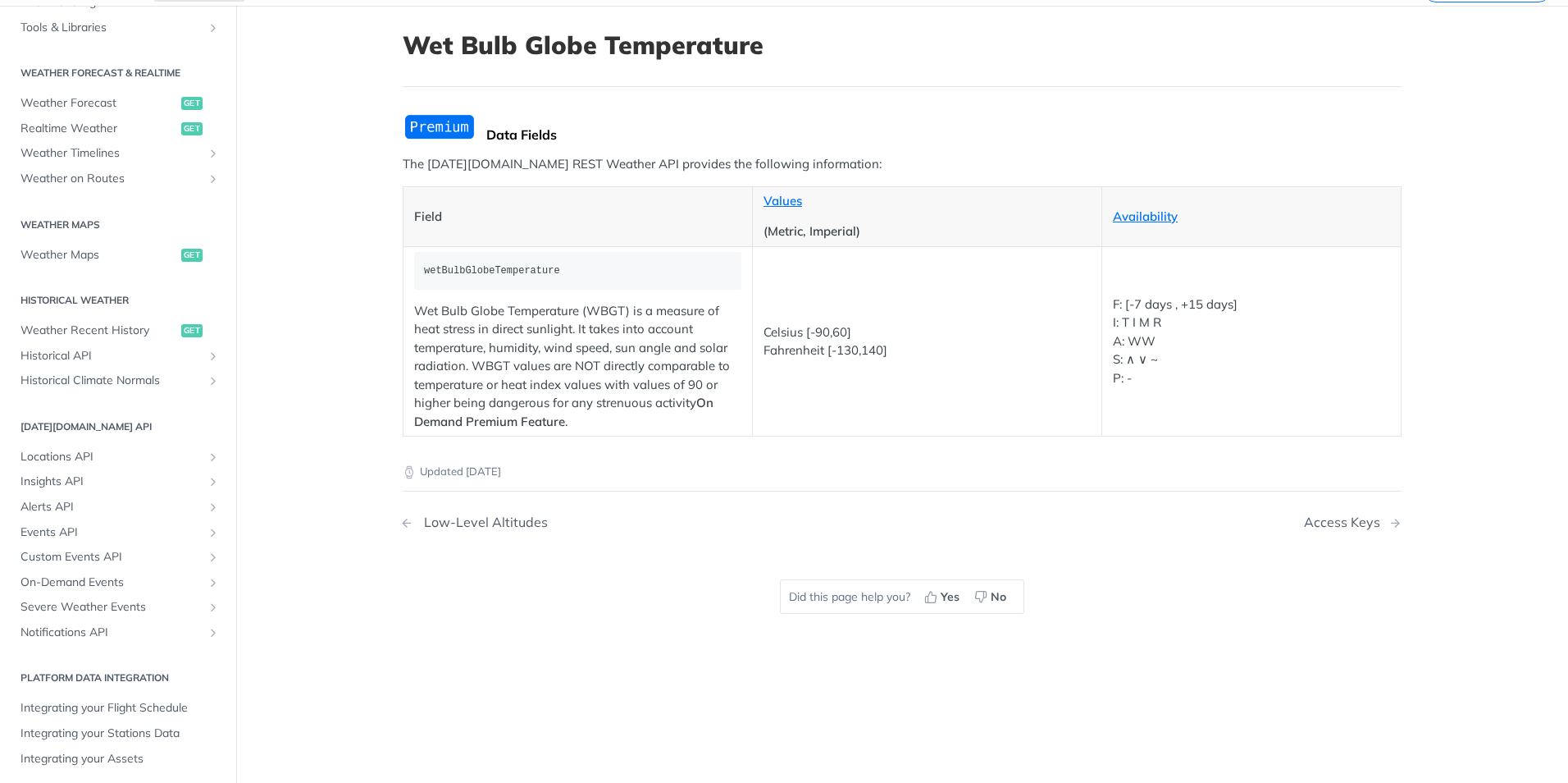
click at [462, 523] on div "Low-Level Altitudes" at bounding box center [482, 522] width 132 height 15
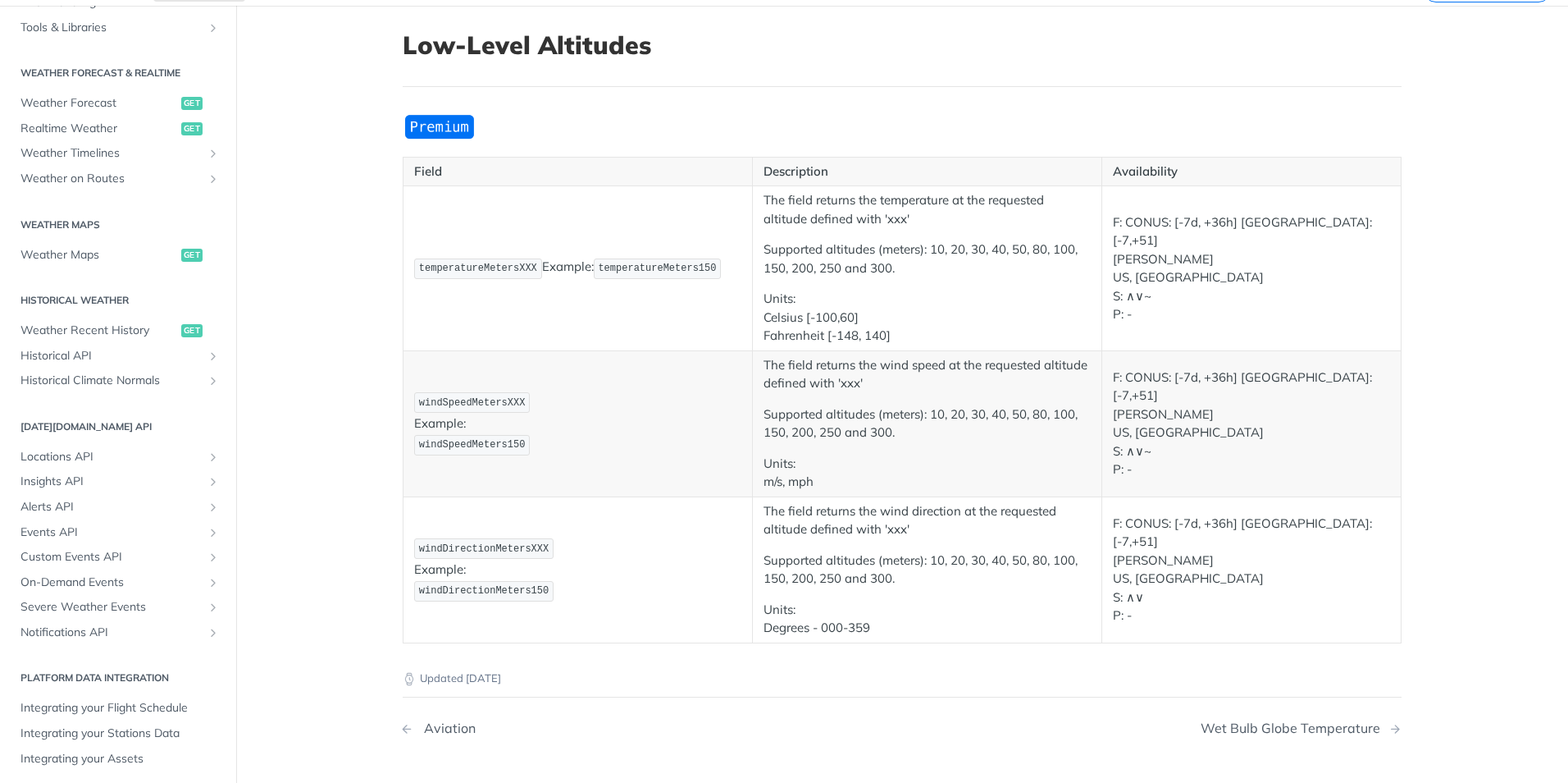
click at [442, 728] on div "Aviation" at bounding box center [445, 728] width 60 height 15
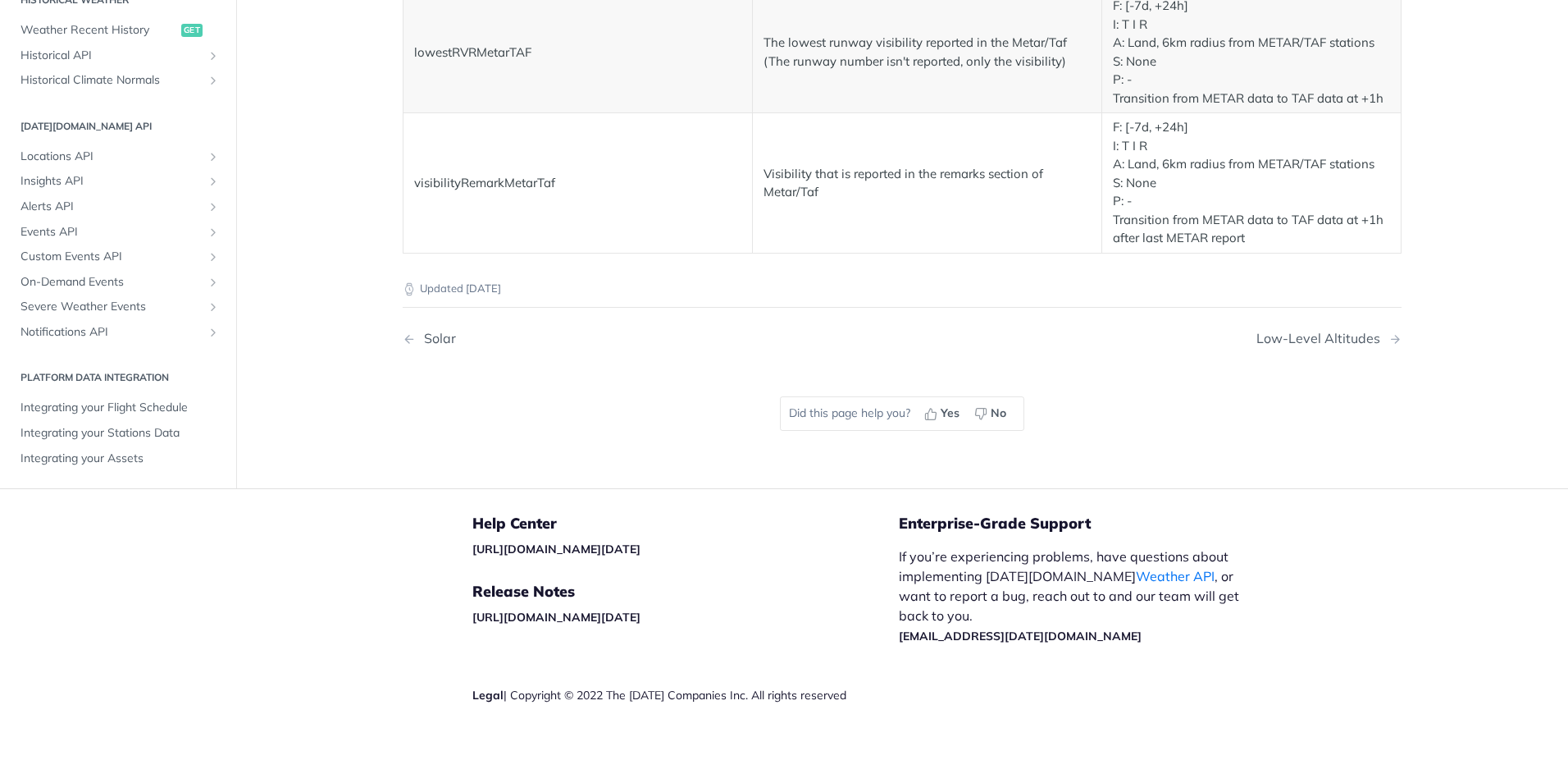
scroll to position [3093, 0]
click at [437, 338] on div "Solar" at bounding box center [436, 337] width 41 height 15
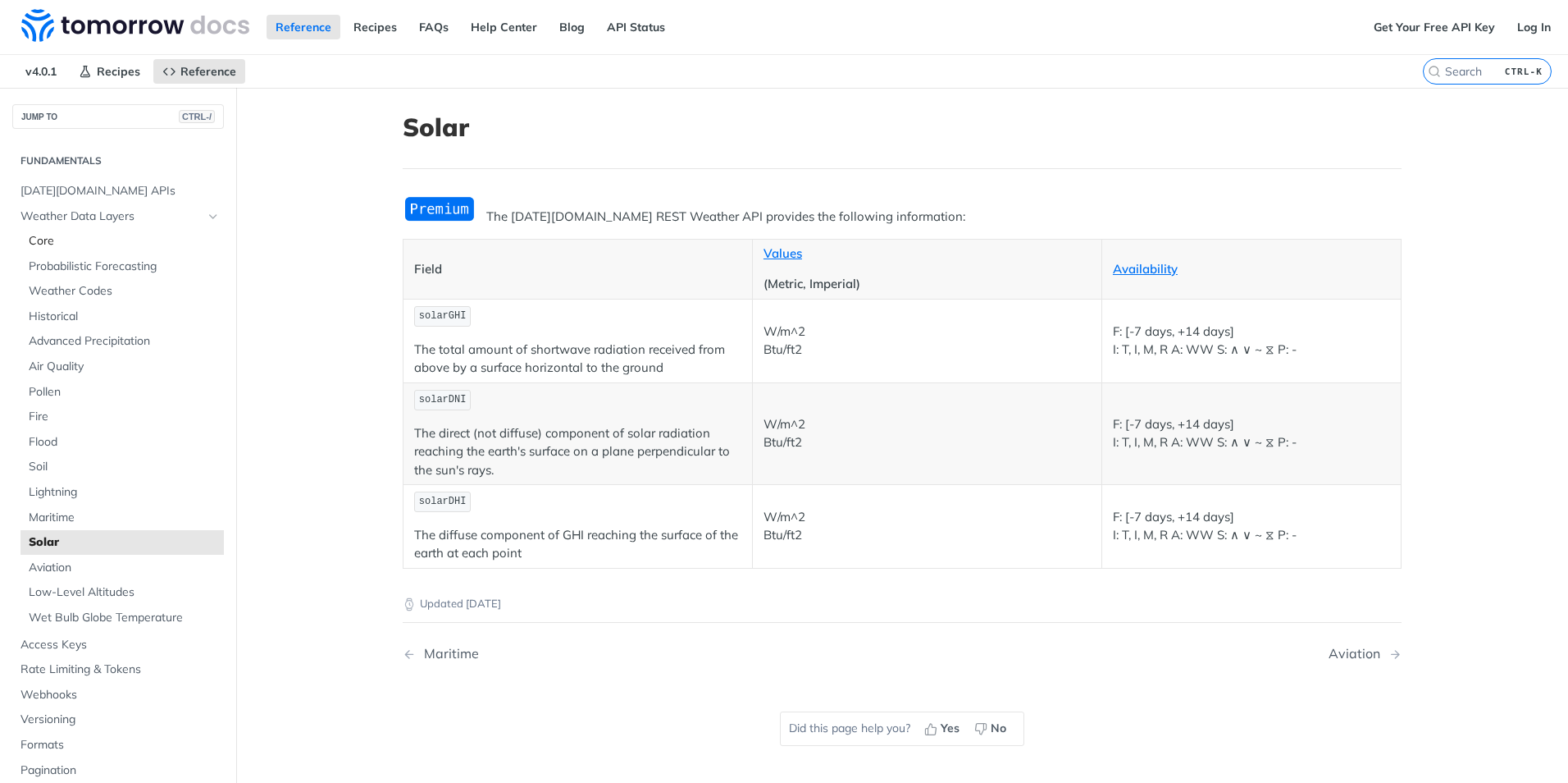
click at [42, 245] on span "Core" at bounding box center [124, 240] width 191 height 16
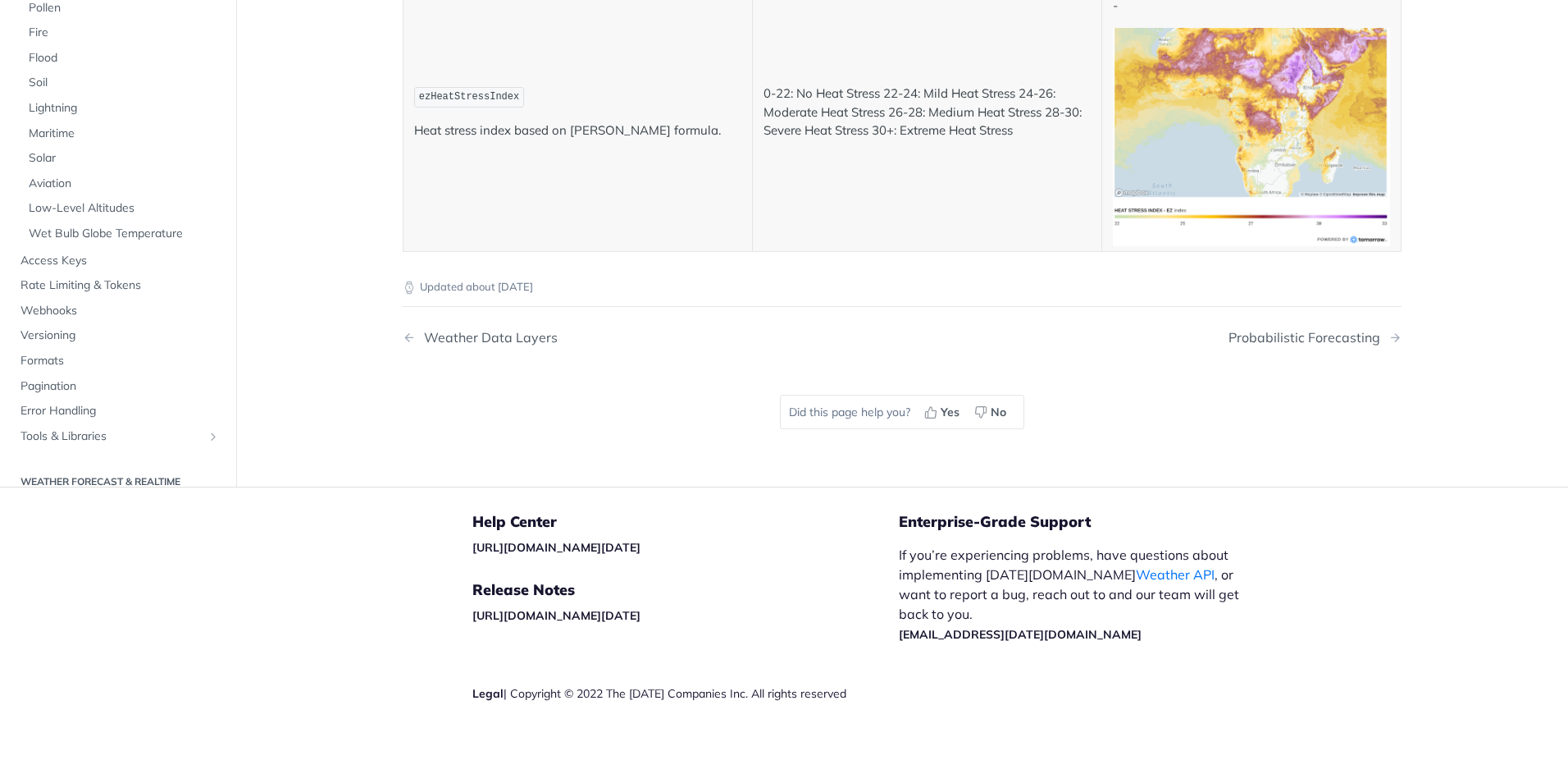
scroll to position [8041, 0]
